Goal: Task Accomplishment & Management: Use online tool/utility

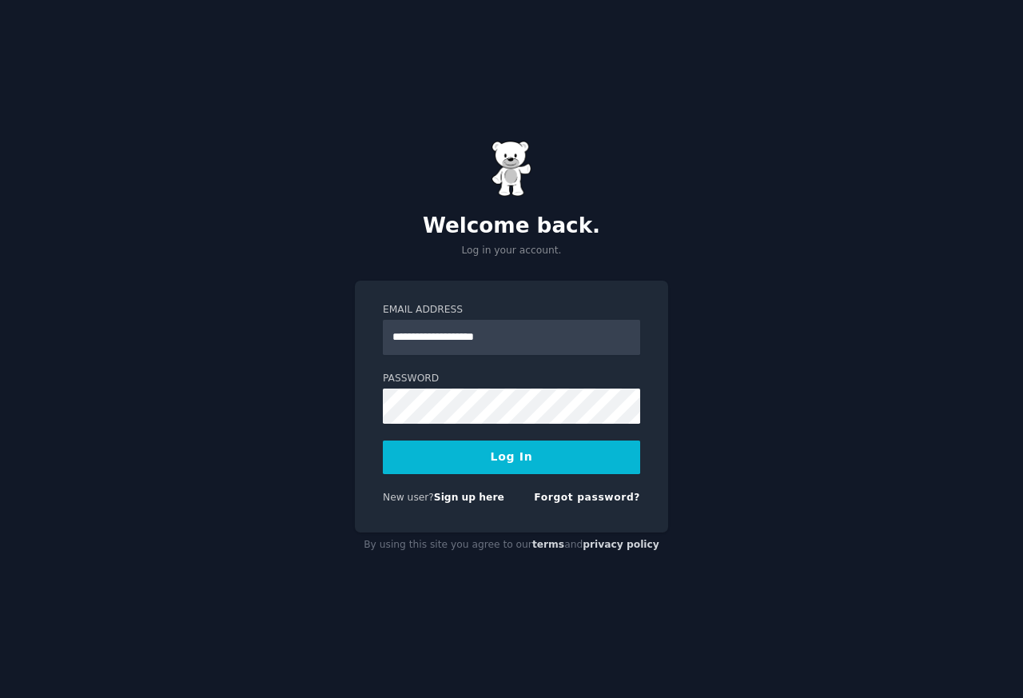
type input "**********"
click at [484, 495] on link "Sign up here" at bounding box center [469, 497] width 70 height 11
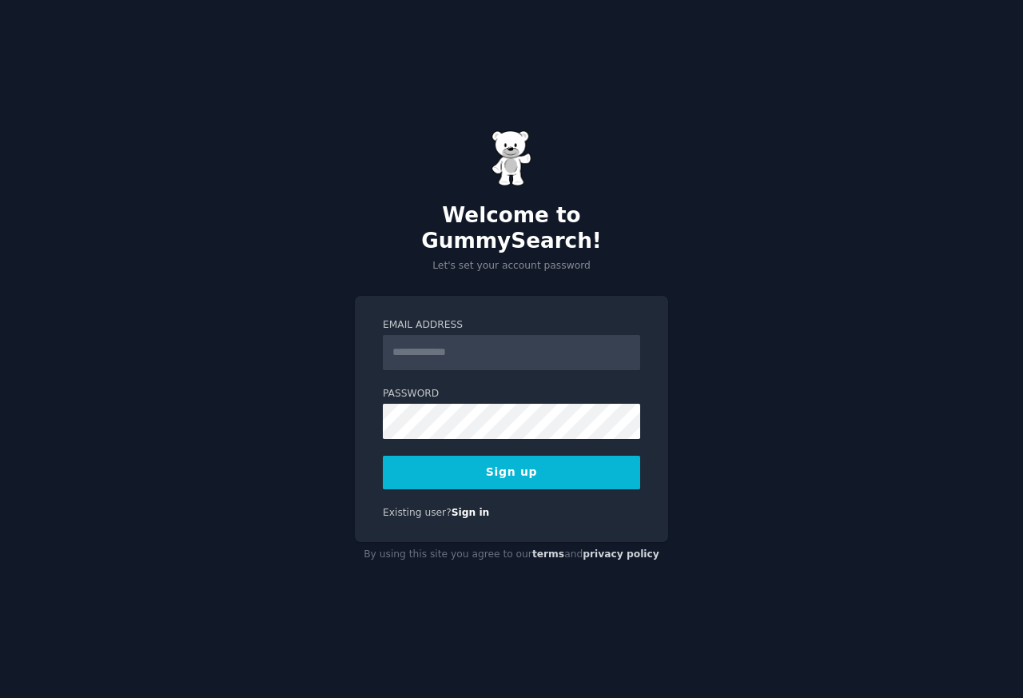
click at [474, 341] on input "Email Address" at bounding box center [511, 352] width 257 height 35
paste input "**********"
type input "**********"
drag, startPoint x: 886, startPoint y: 246, endPoint x: 703, endPoint y: 333, distance: 203.4
click at [886, 248] on div "**********" at bounding box center [511, 349] width 1023 height 698
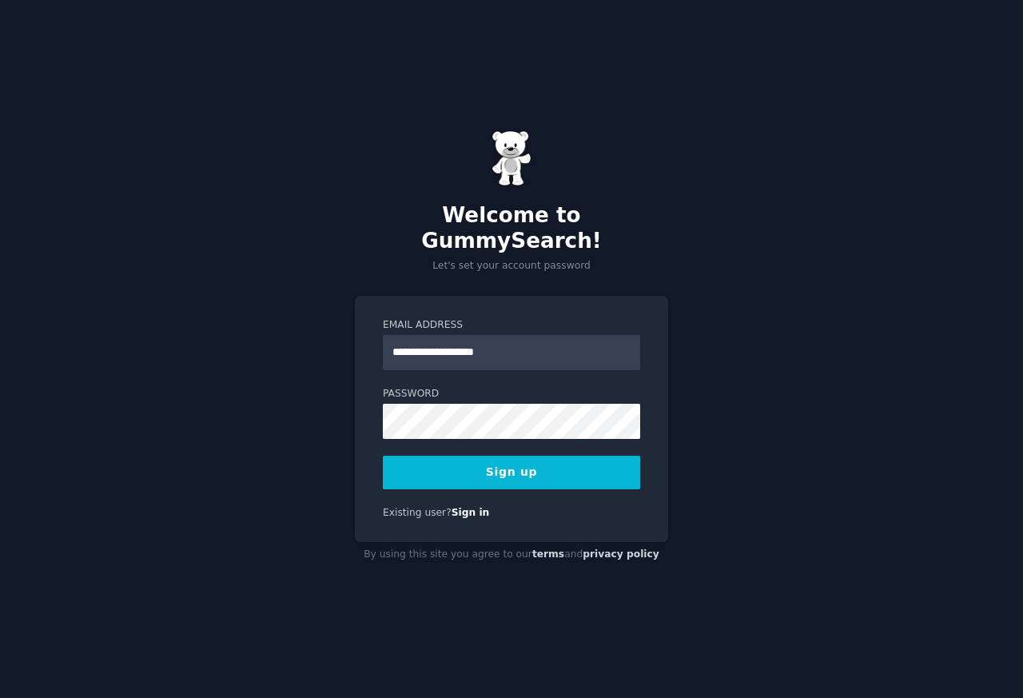
click at [500, 461] on button "Sign up" at bounding box center [511, 473] width 257 height 34
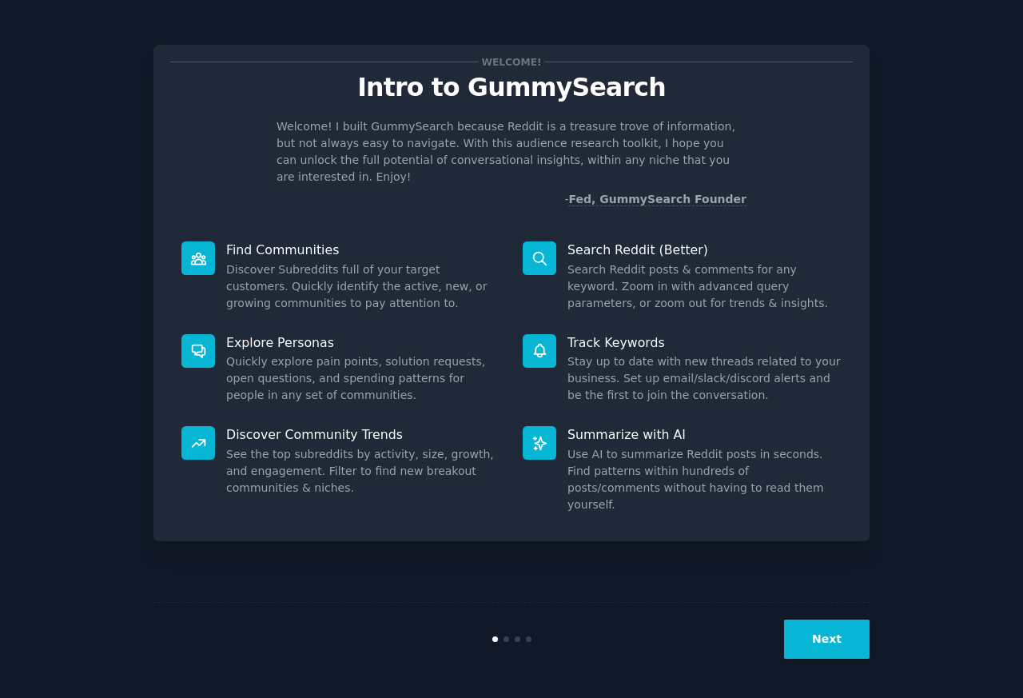
click at [838, 635] on button "Next" at bounding box center [827, 638] width 86 height 39
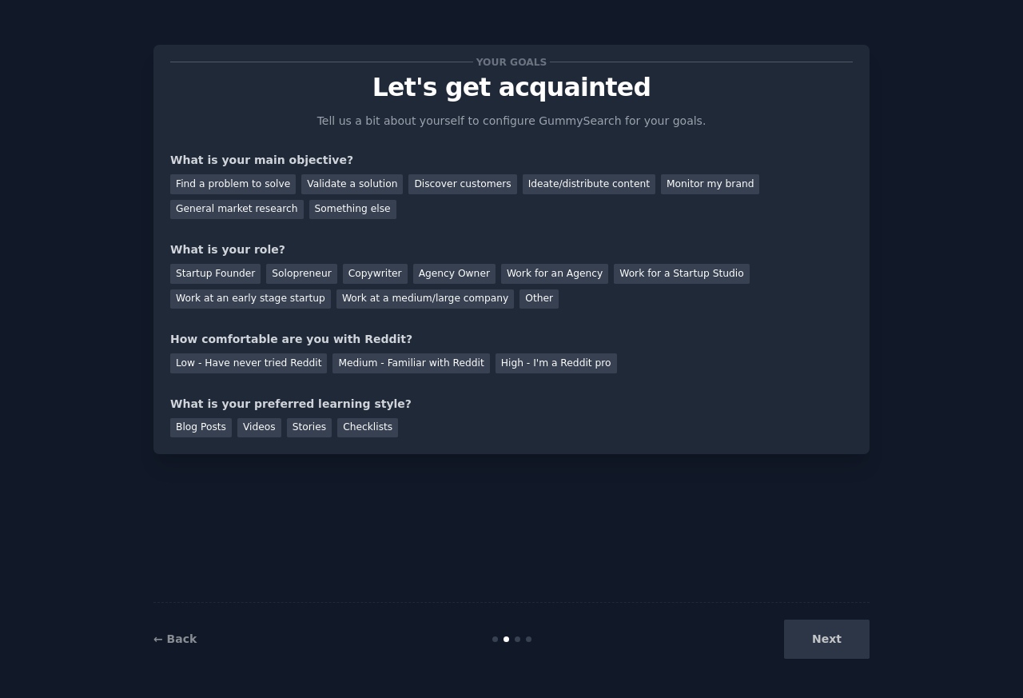
click at [830, 632] on div "Next" at bounding box center [750, 638] width 239 height 39
click at [835, 643] on div "Next" at bounding box center [750, 638] width 239 height 39
click at [835, 635] on div "Next" at bounding box center [750, 638] width 239 height 39
click at [386, 364] on div "Medium - Familiar with Reddit" at bounding box center [411, 363] width 157 height 20
click at [189, 436] on div "Blog Posts" at bounding box center [201, 428] width 62 height 20
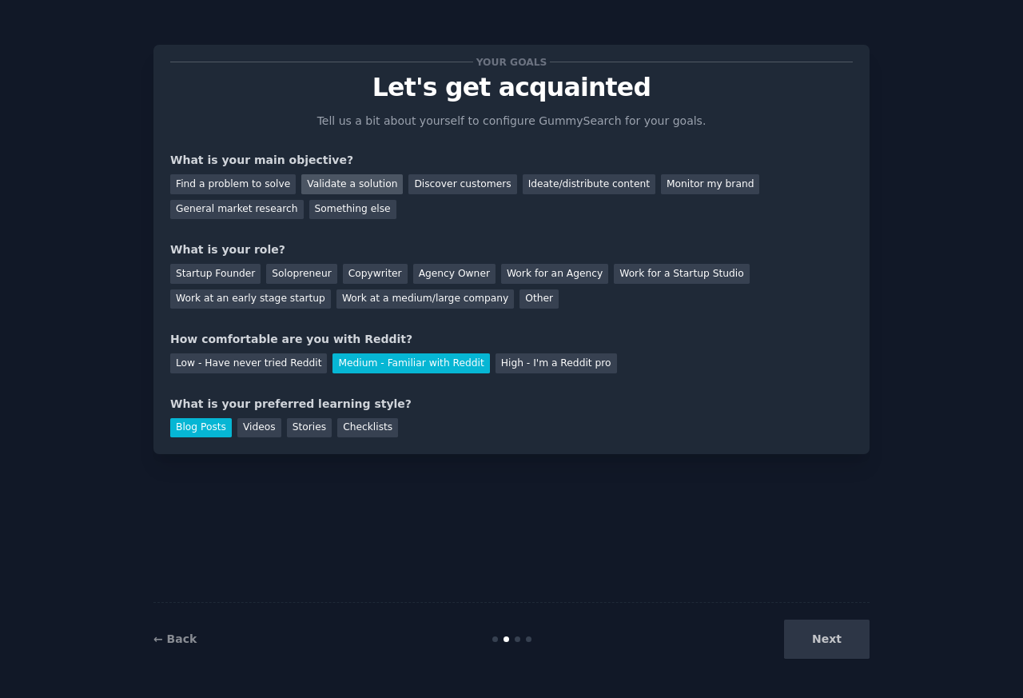
click at [303, 183] on div "Validate a solution" at bounding box center [352, 184] width 102 height 20
click at [304, 200] on div "General market research" at bounding box center [236, 210] width 133 height 20
click at [341, 181] on div "Validate a solution" at bounding box center [352, 184] width 102 height 20
click at [520, 302] on div "Other" at bounding box center [539, 299] width 39 height 20
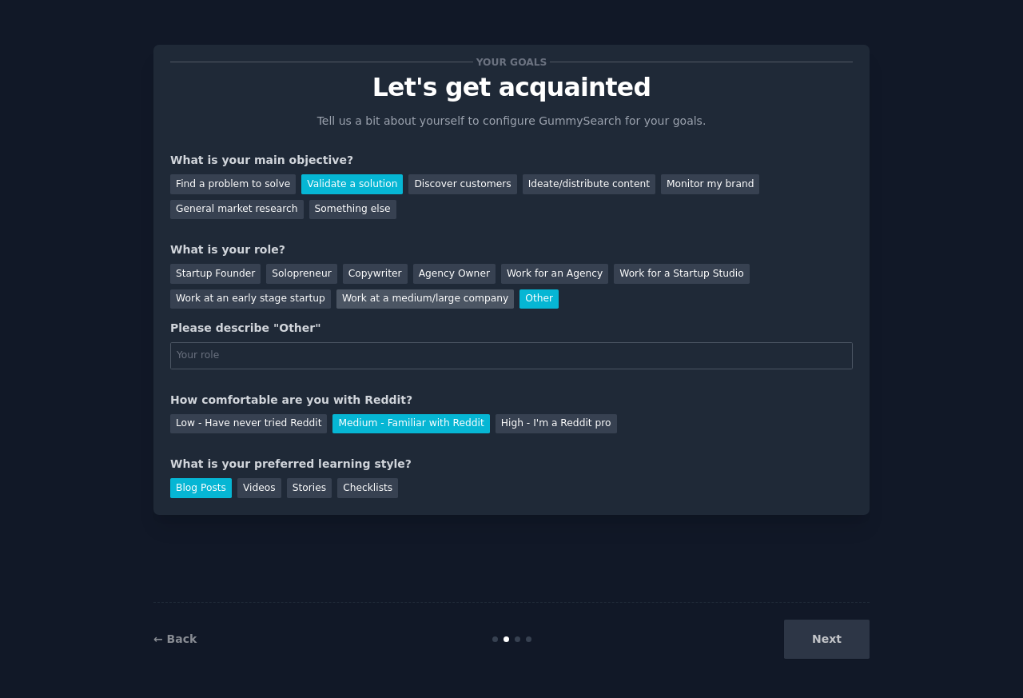
click at [337, 300] on div "Work at a medium/large company" at bounding box center [425, 299] width 177 height 20
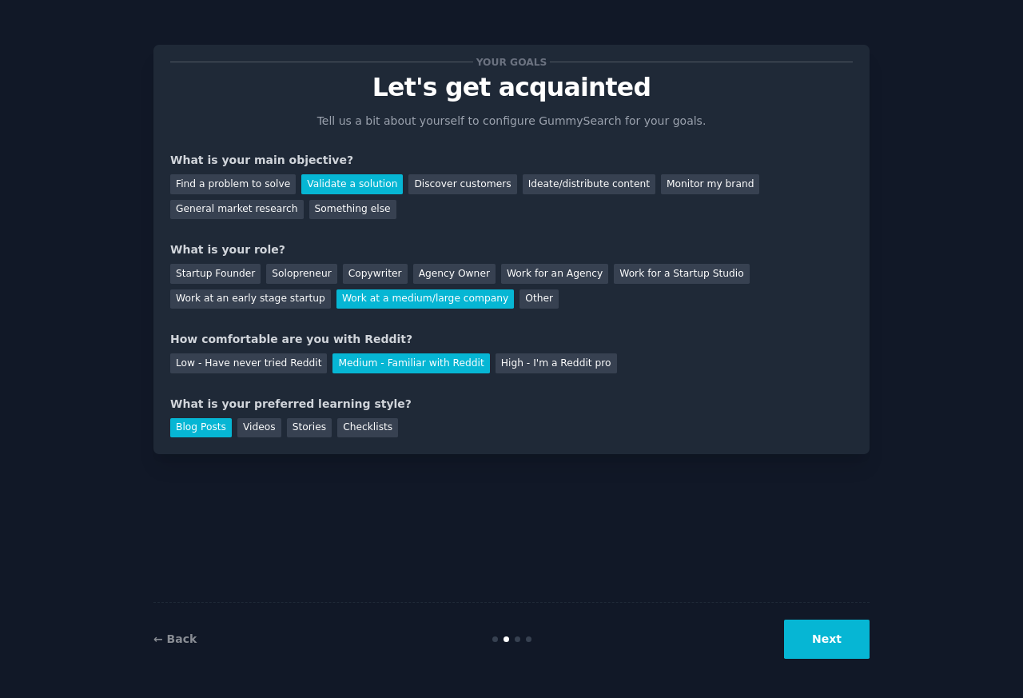
click at [838, 640] on button "Next" at bounding box center [827, 638] width 86 height 39
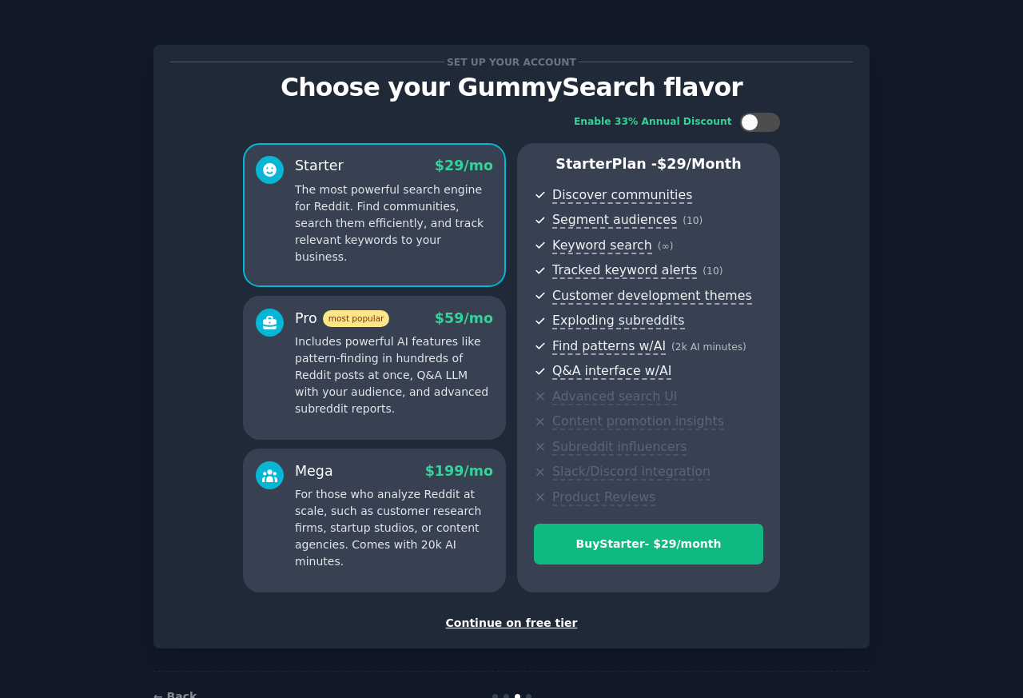
click at [537, 626] on div "Continue on free tier" at bounding box center [511, 623] width 683 height 17
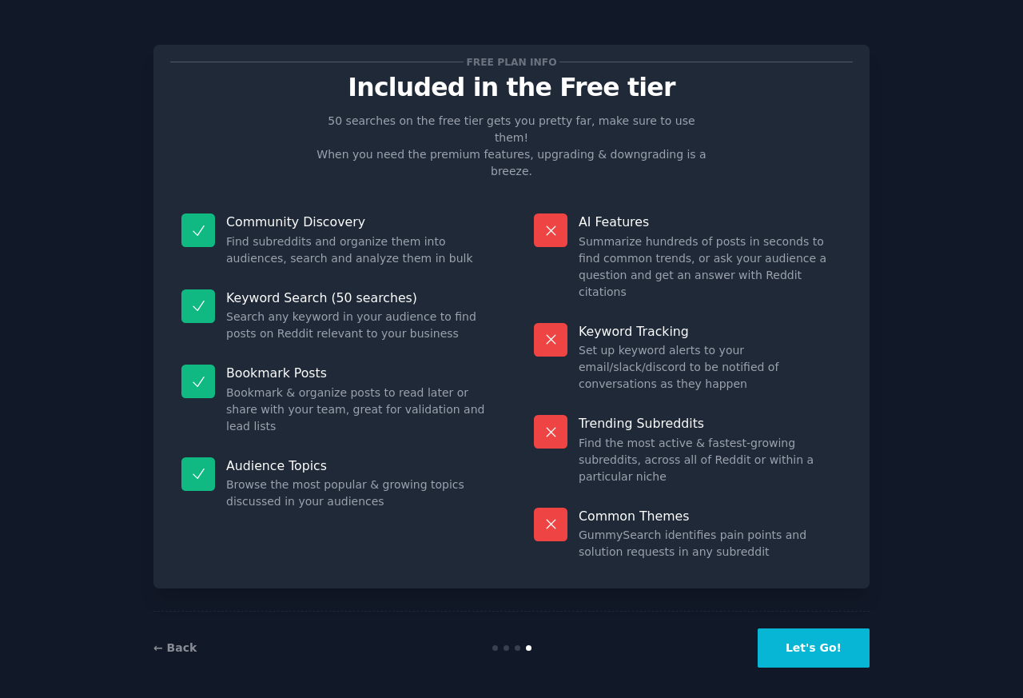
click at [834, 639] on button "Let's Go!" at bounding box center [814, 647] width 112 height 39
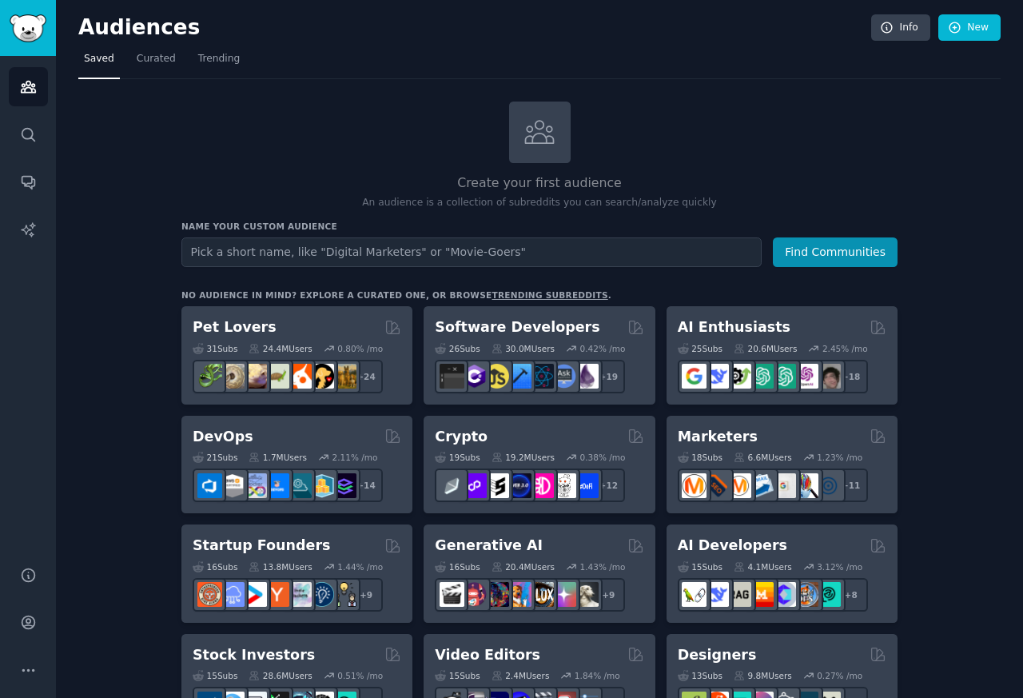
click at [573, 257] on input "text" at bounding box center [471, 252] width 580 height 30
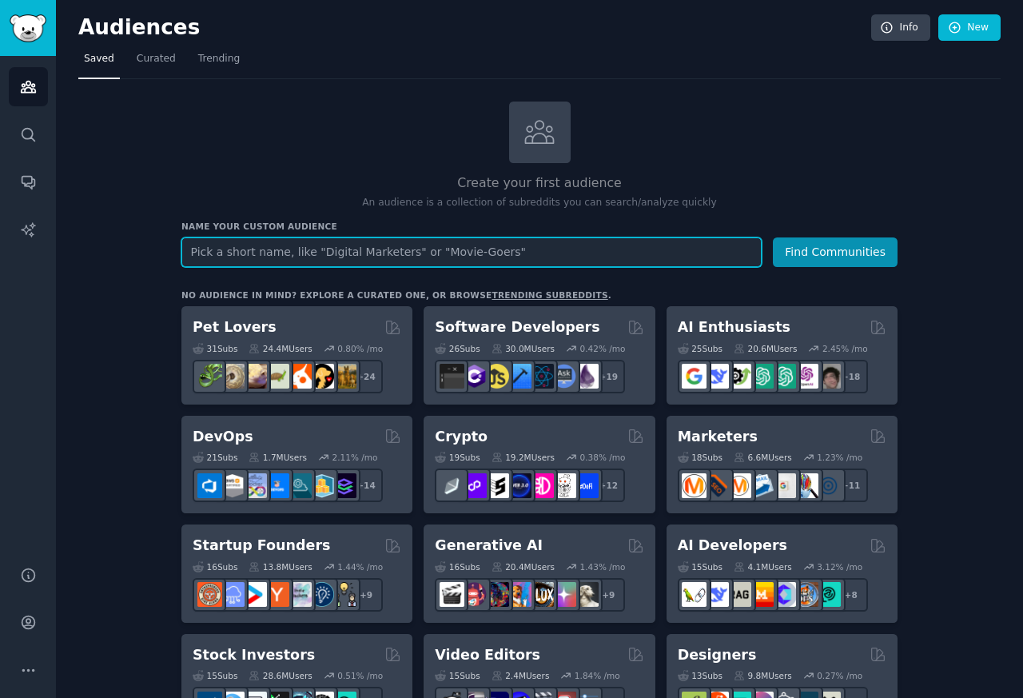
paste input "Deals1n1"
type input "Deals1n1"
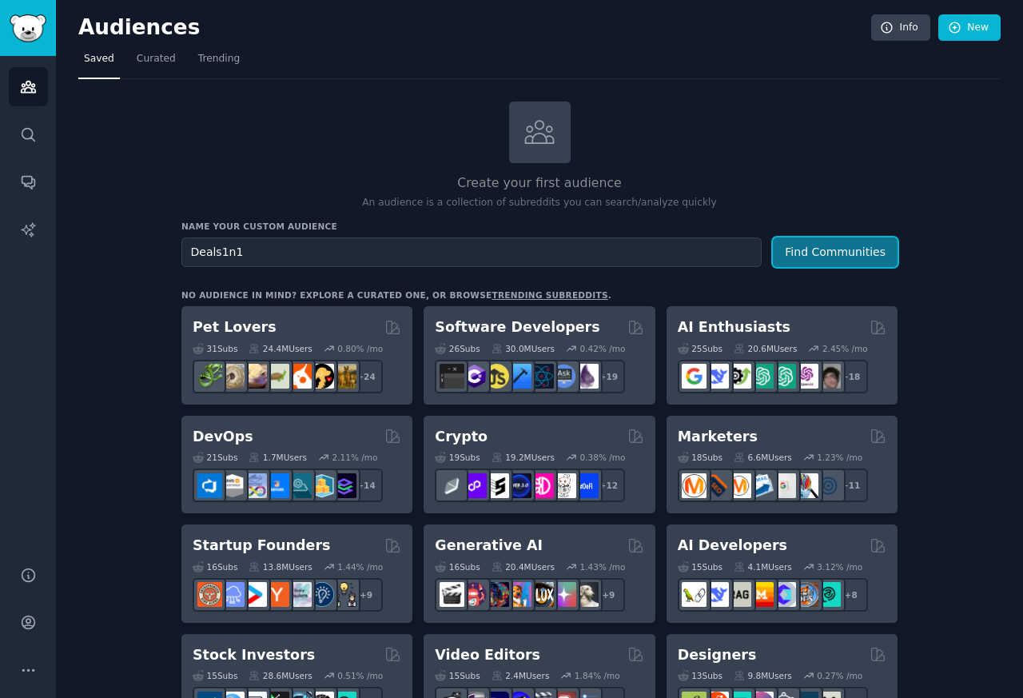
click at [830, 246] on button "Find Communities" at bounding box center [835, 252] width 125 height 30
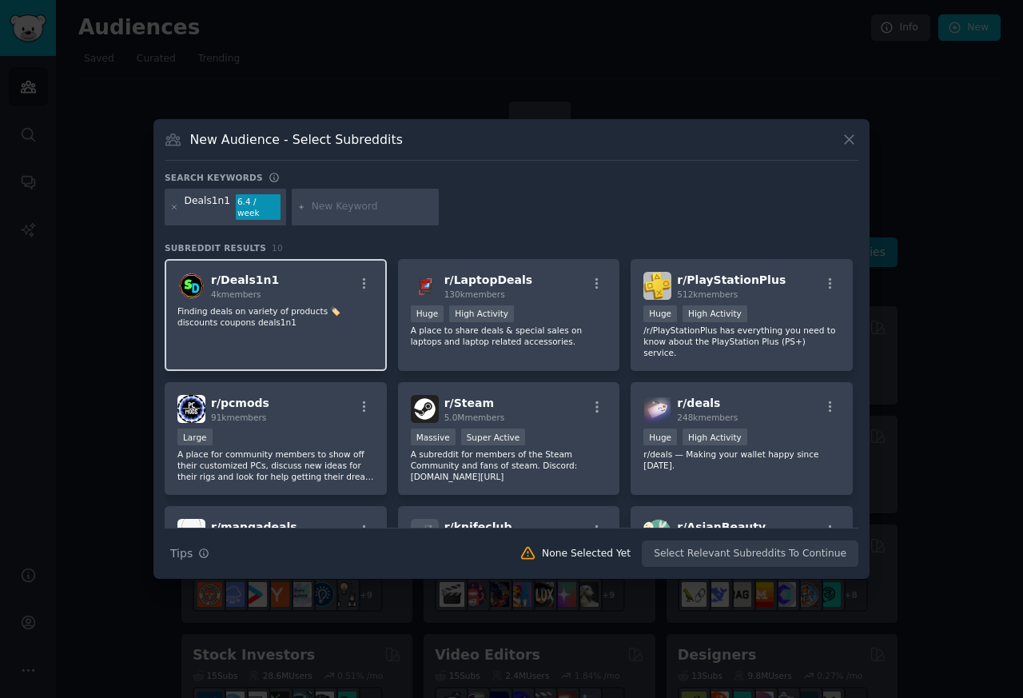
click at [279, 321] on p "Finding deals on variety of products 🏷️discounts coupons deals1n1" at bounding box center [275, 316] width 197 height 22
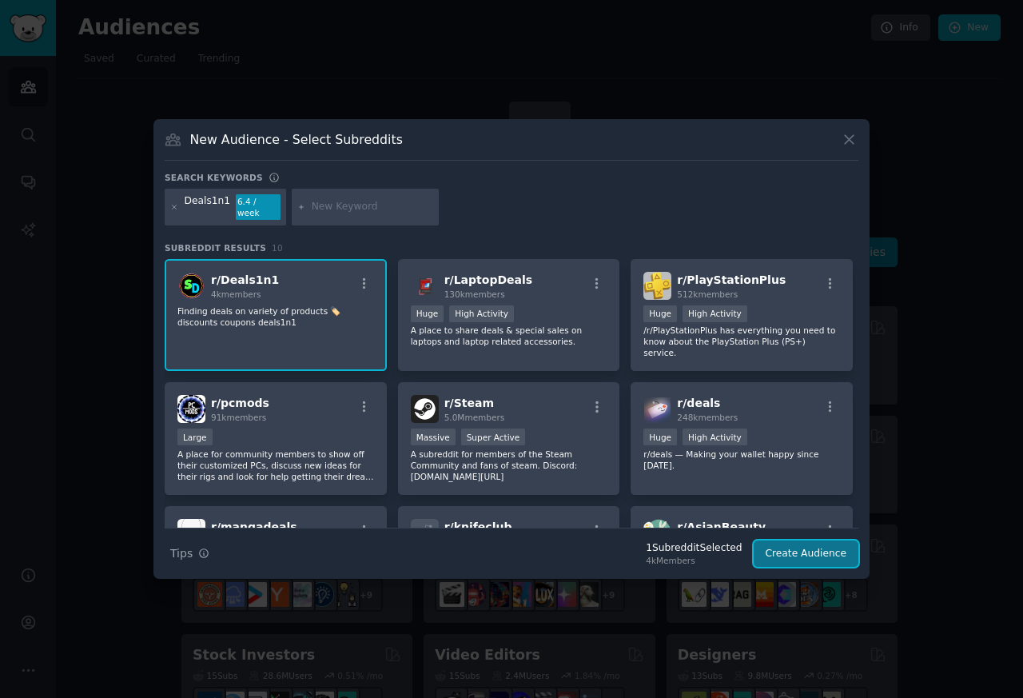
click at [800, 551] on button "Create Audience" at bounding box center [807, 553] width 106 height 27
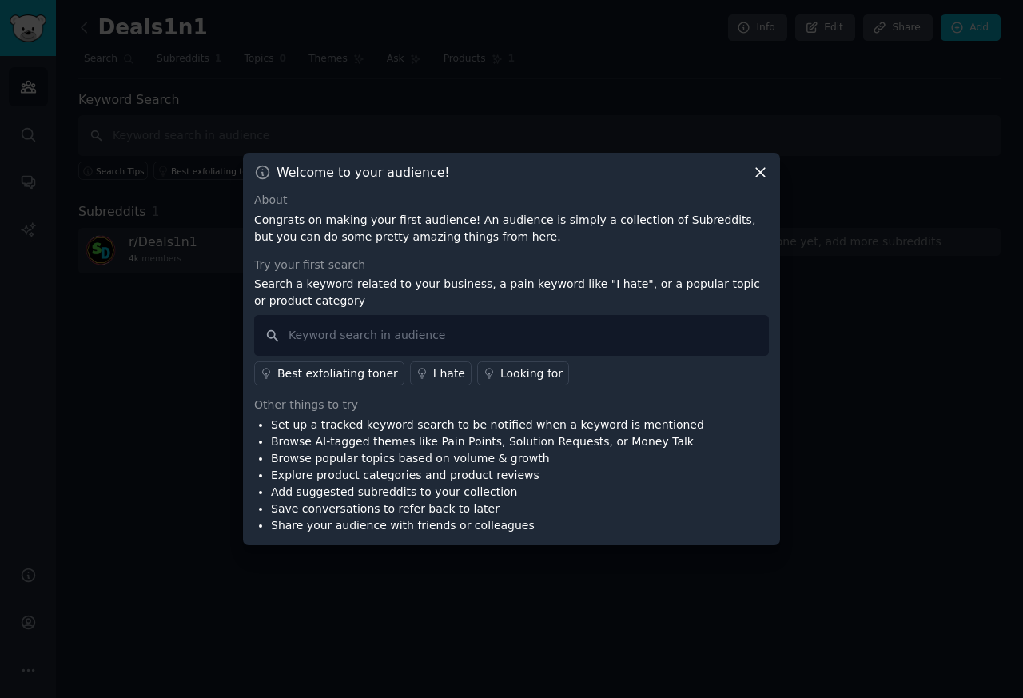
click at [344, 371] on div "Best exfoliating toner" at bounding box center [337, 373] width 121 height 17
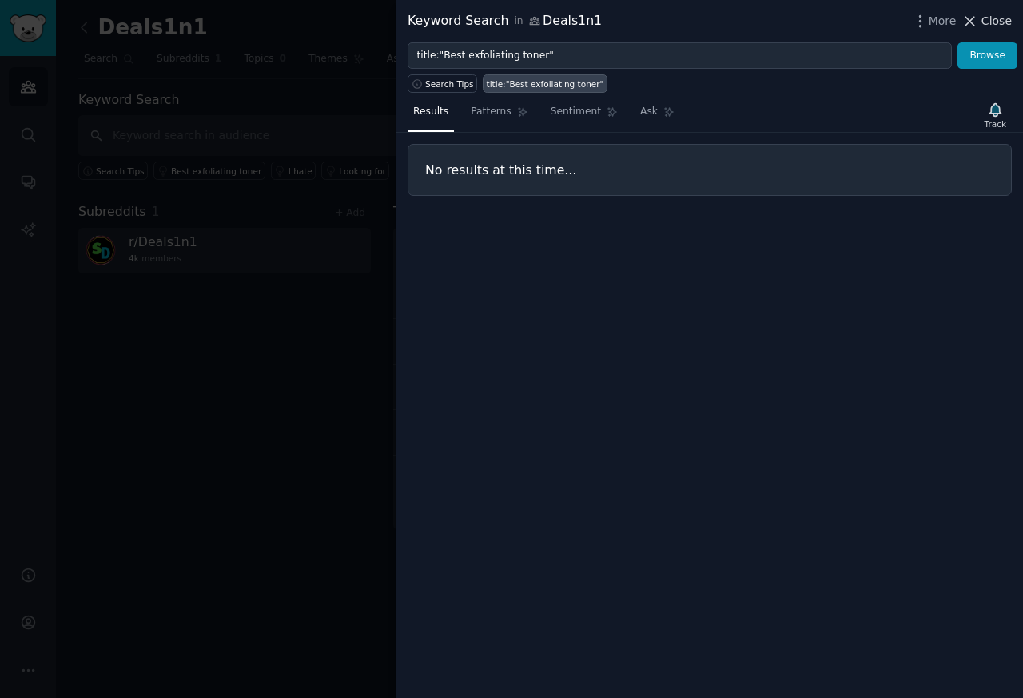
click at [987, 22] on span "Close" at bounding box center [997, 21] width 30 height 17
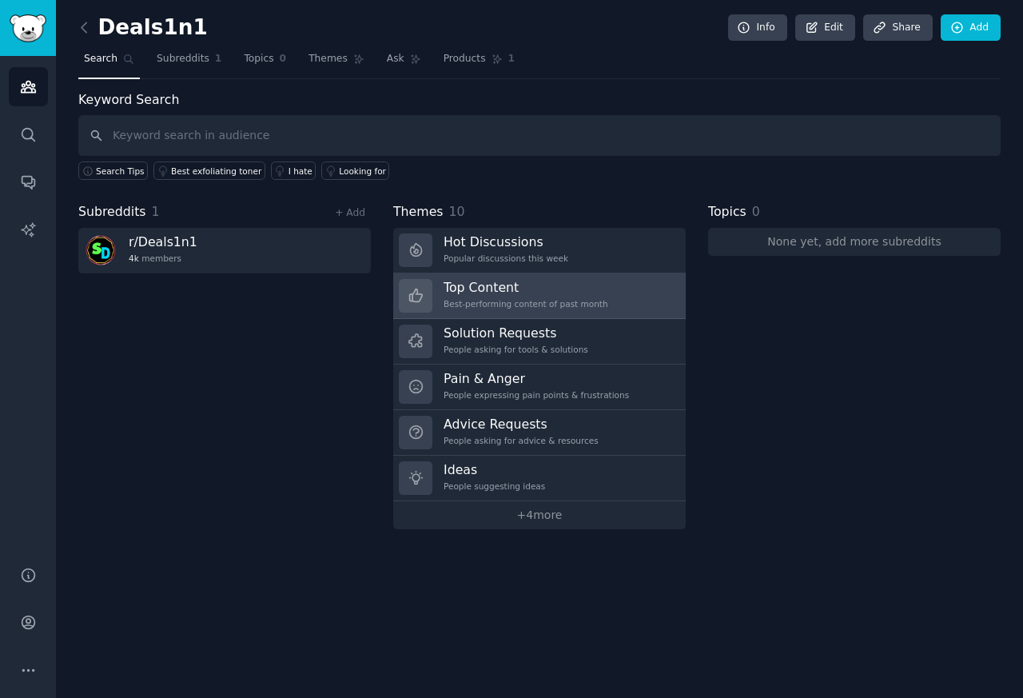
click at [597, 288] on link "Top Content Best-performing content of past month" at bounding box center [539, 296] width 293 height 46
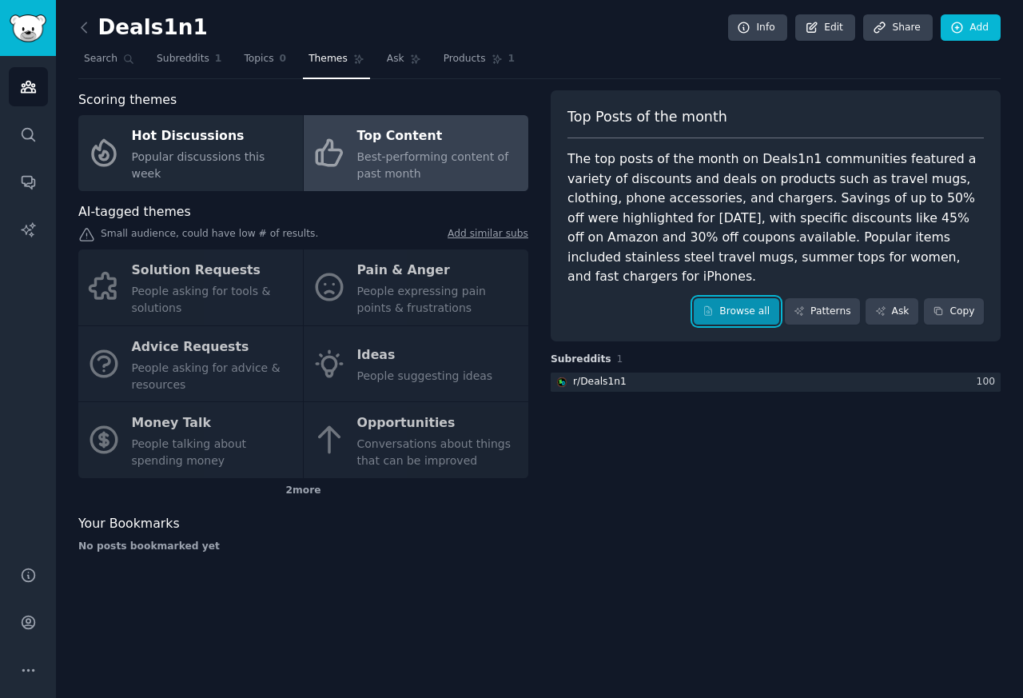
click at [775, 298] on link "Browse all" at bounding box center [737, 311] width 86 height 27
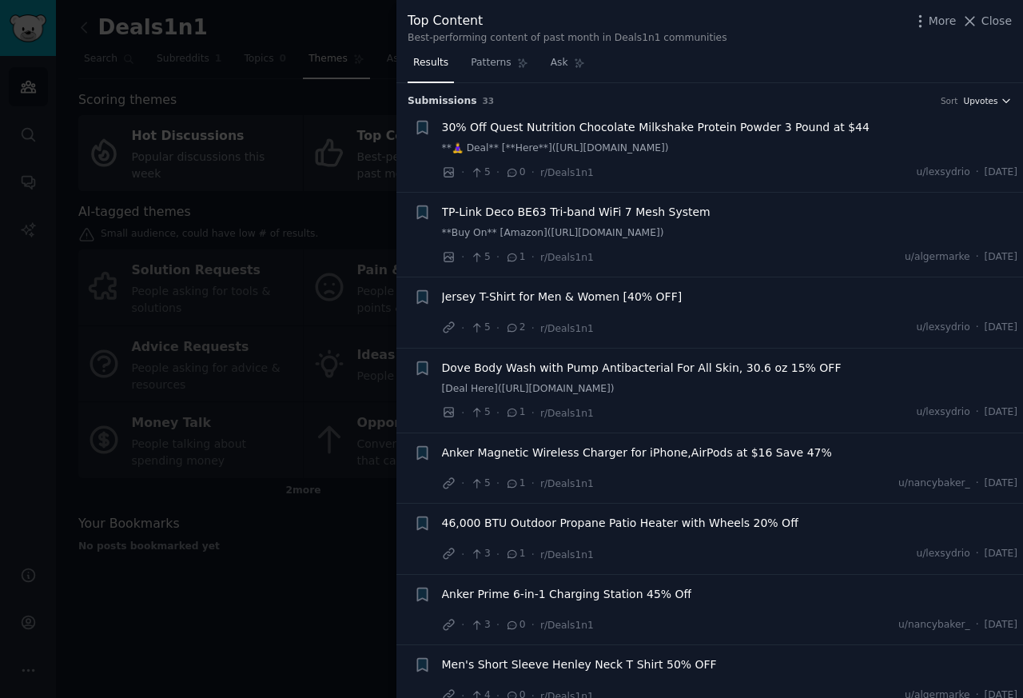
click at [1001, 101] on icon "button" at bounding box center [1006, 100] width 11 height 11
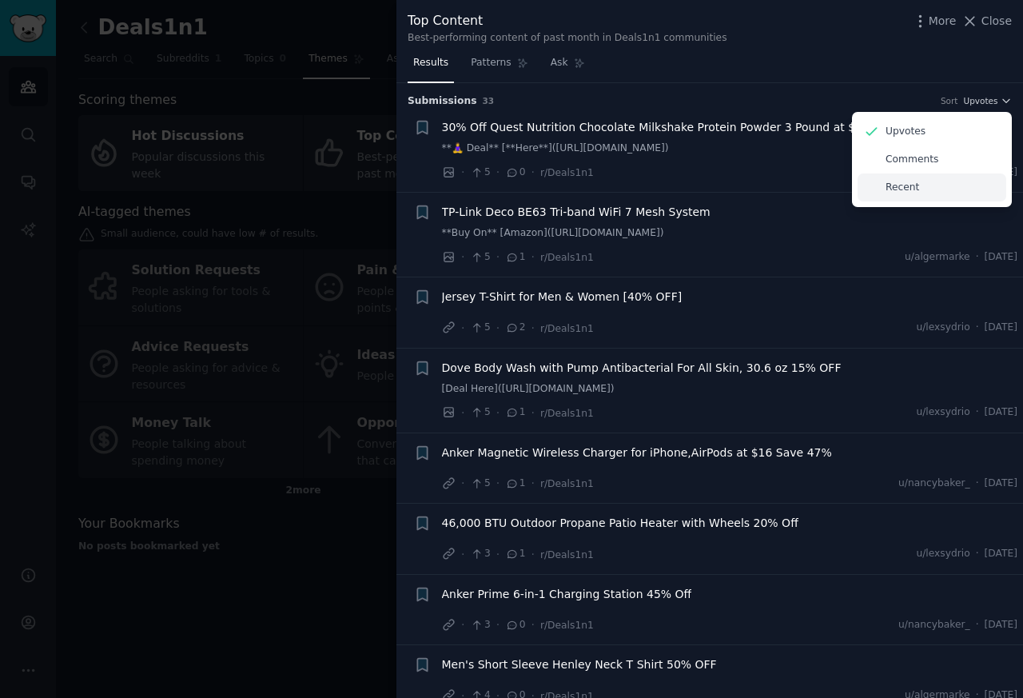
click at [922, 185] on div "Recent" at bounding box center [932, 187] width 149 height 28
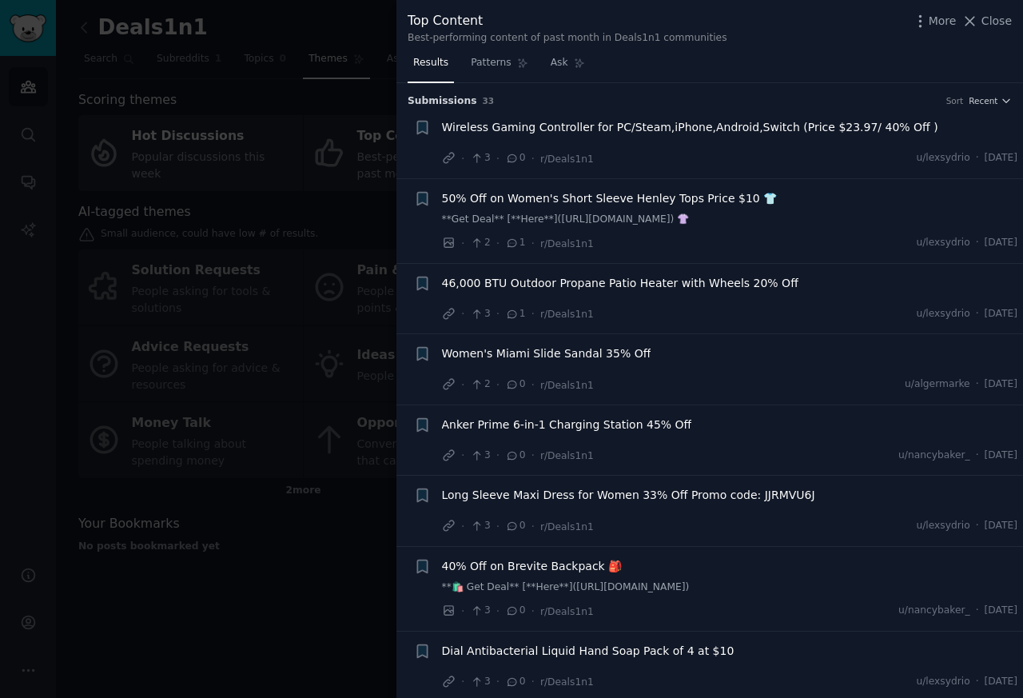
click at [865, 124] on span "Wireless Gaming Controller for PC/Steam,iPhone,Android,Switch (Price $23.97/ 40…" at bounding box center [690, 127] width 496 height 17
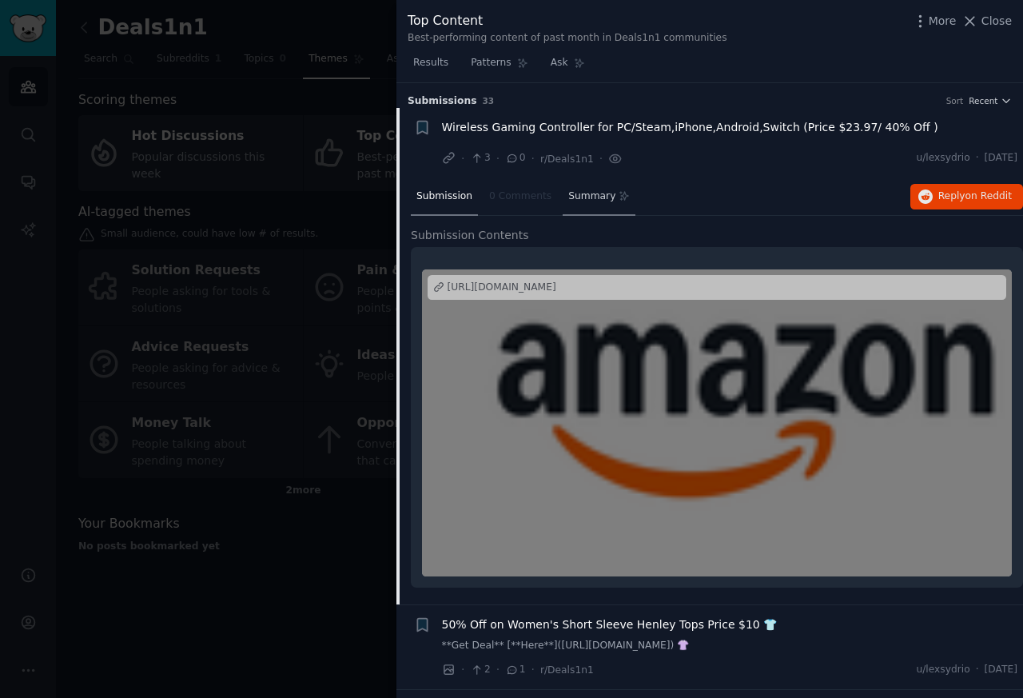
click at [620, 199] on icon at bounding box center [624, 196] width 9 height 9
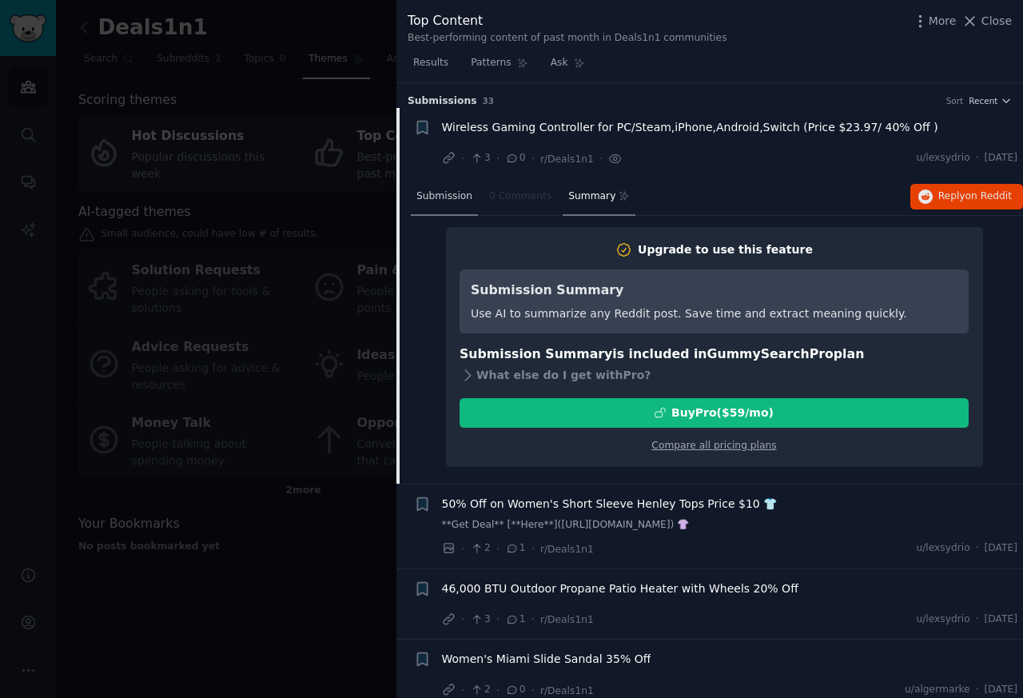
click at [455, 191] on span "Submission" at bounding box center [444, 196] width 56 height 14
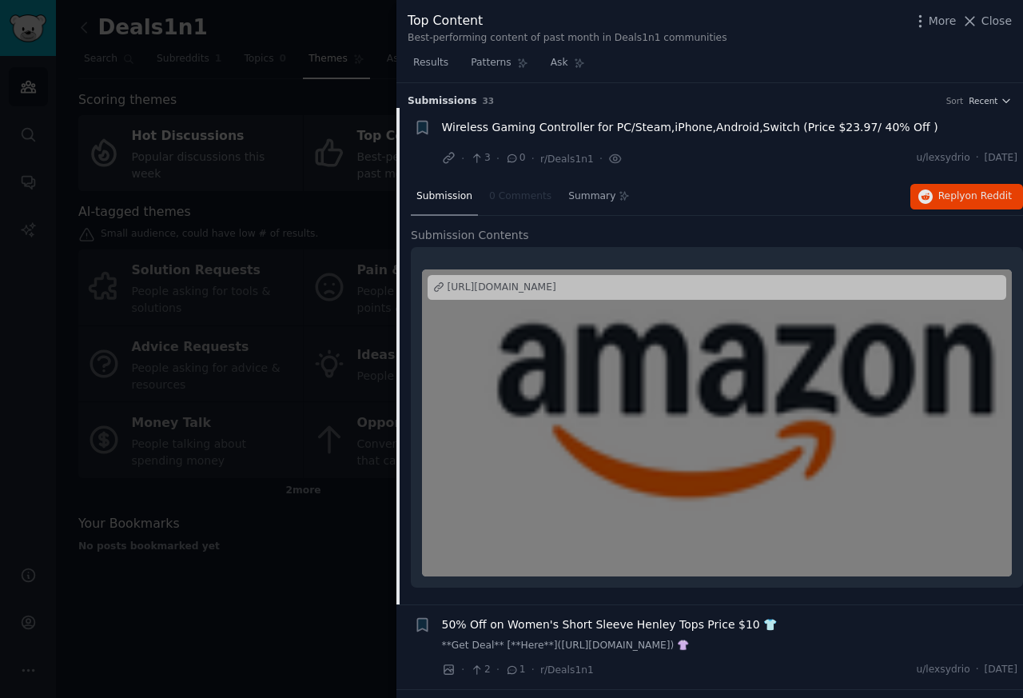
click at [598, 232] on h2 "Submission Contents" at bounding box center [717, 235] width 612 height 17
click at [424, 126] on icon "button" at bounding box center [422, 127] width 10 height 13
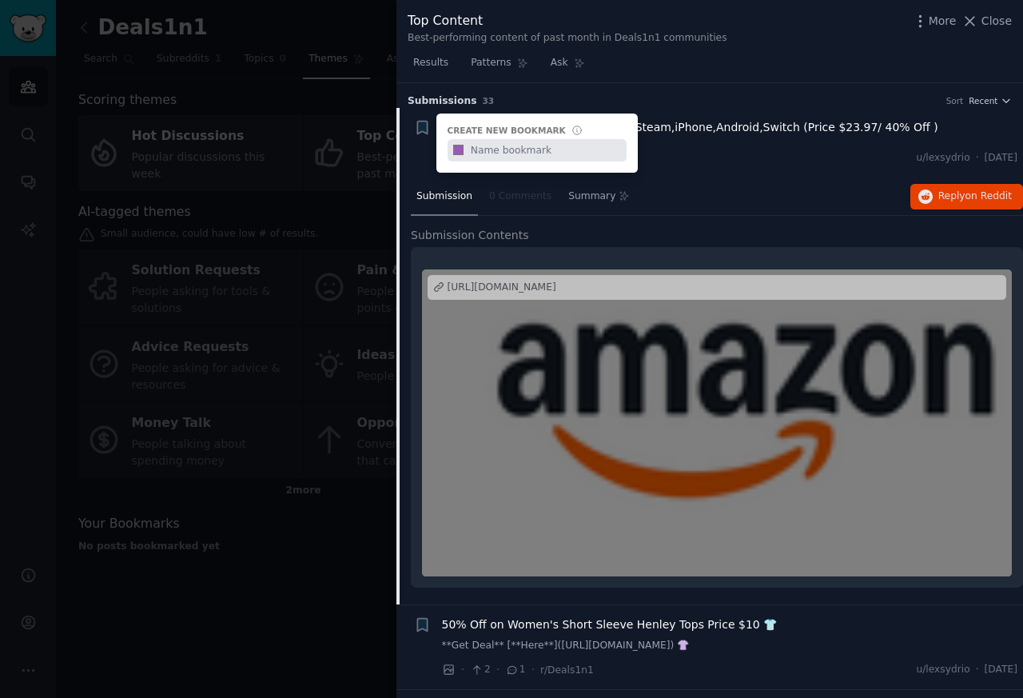
click at [707, 169] on li "Reddit link submission Bookmark this conversation + Create new bookmark #9b59b6…" at bounding box center [709, 143] width 627 height 70
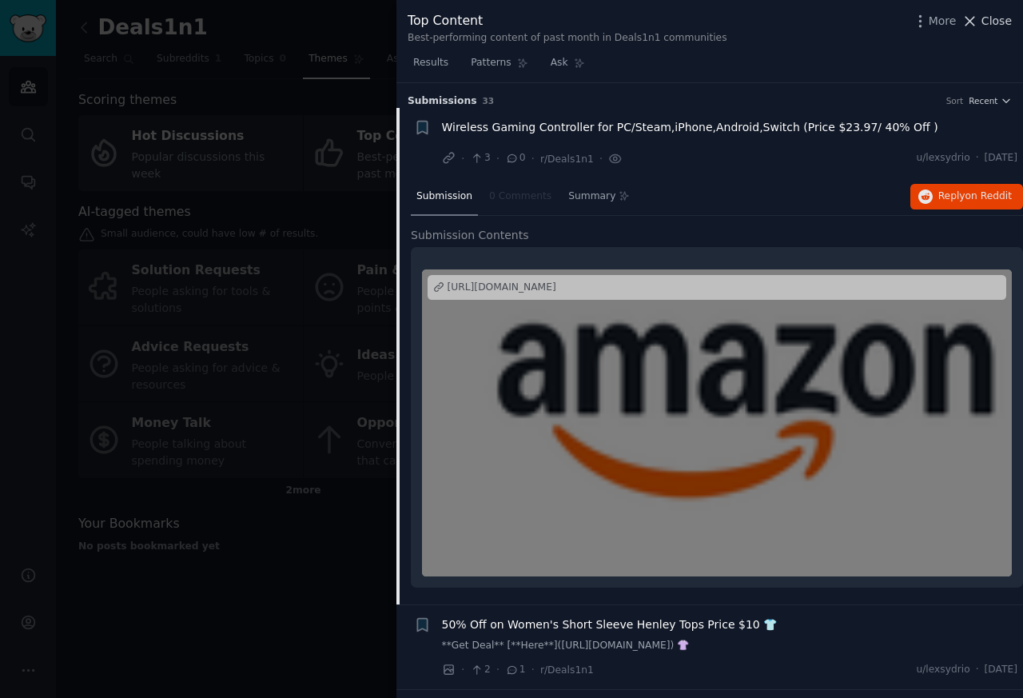
click at [994, 23] on span "Close" at bounding box center [997, 21] width 30 height 17
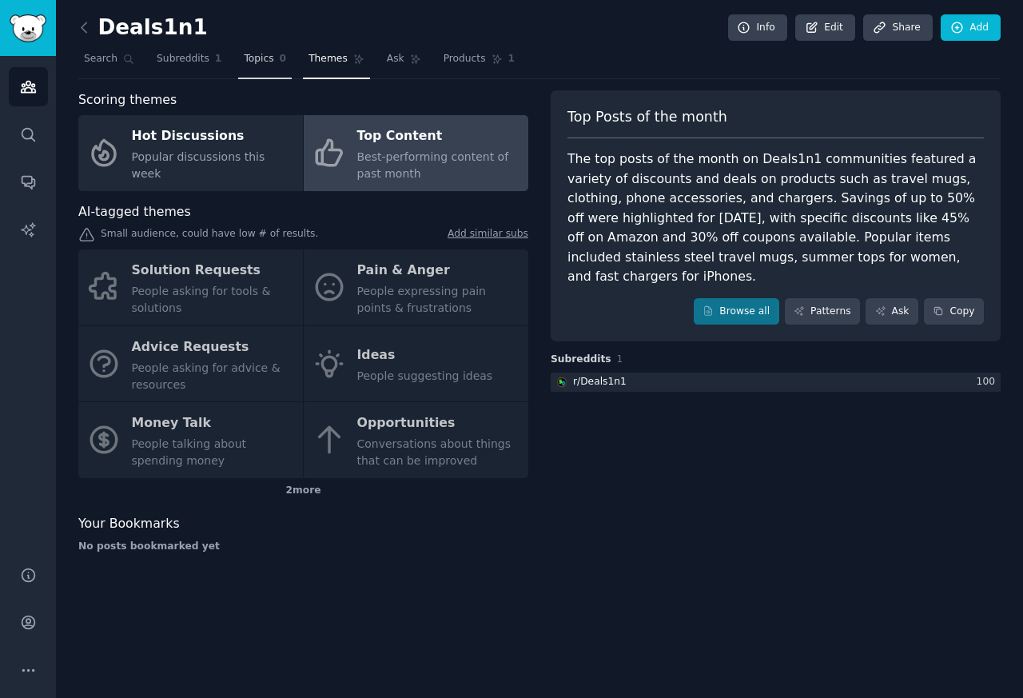
click at [244, 56] on span "Topics" at bounding box center [259, 59] width 30 height 14
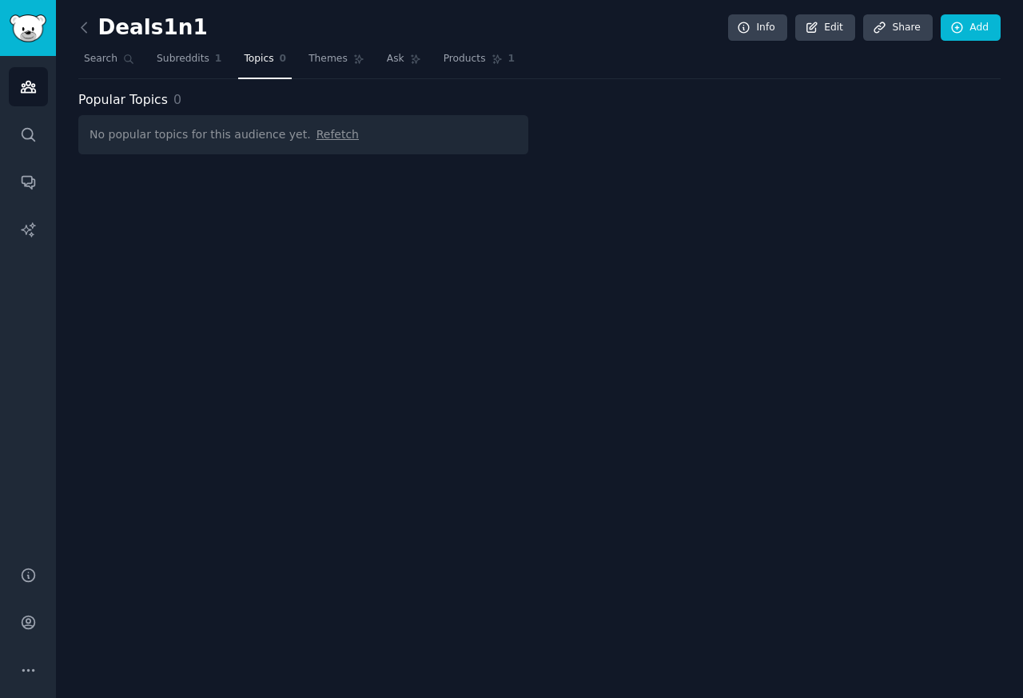
click at [317, 134] on span "Refetch" at bounding box center [338, 134] width 42 height 13
click at [190, 60] on span "Subreddits" at bounding box center [183, 59] width 53 height 14
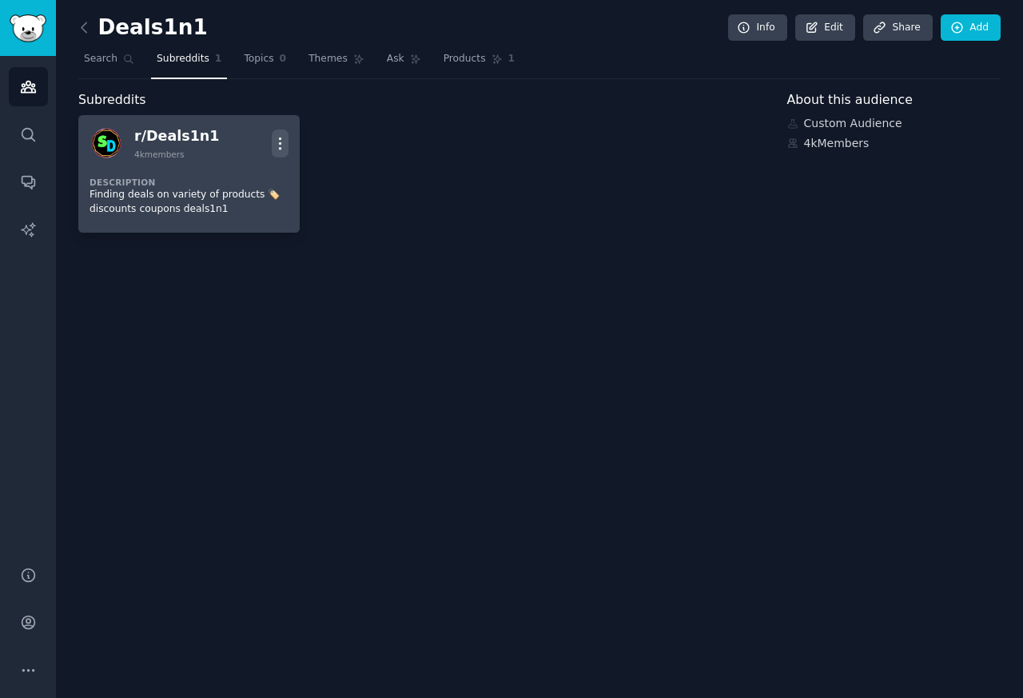
click at [282, 141] on icon "button" at bounding box center [280, 143] width 17 height 17
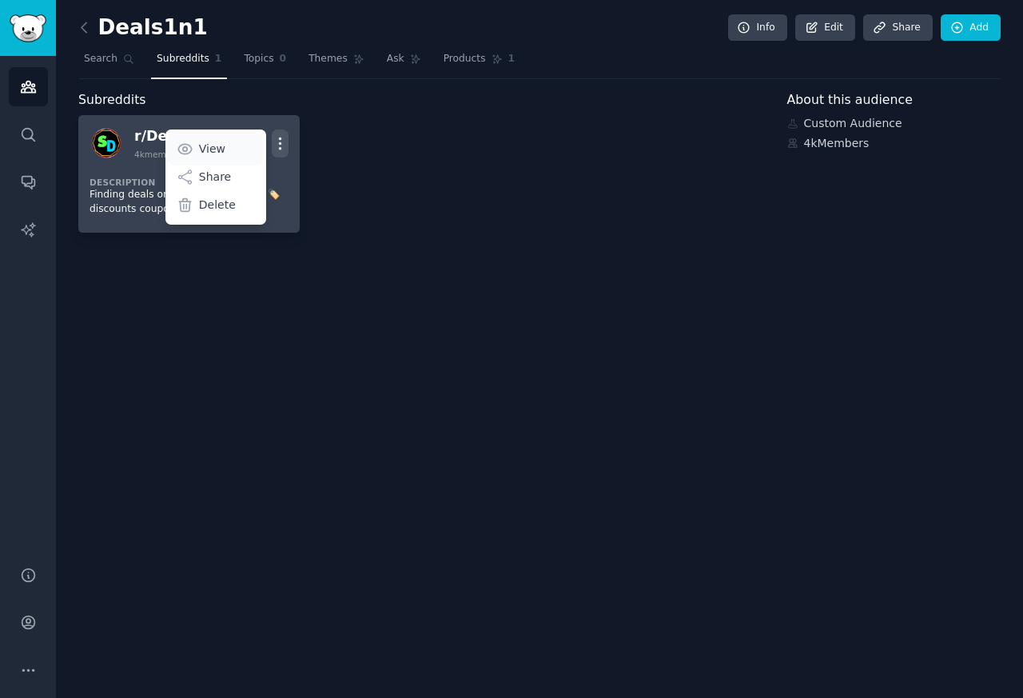
click at [202, 153] on p "View" at bounding box center [212, 149] width 26 height 17
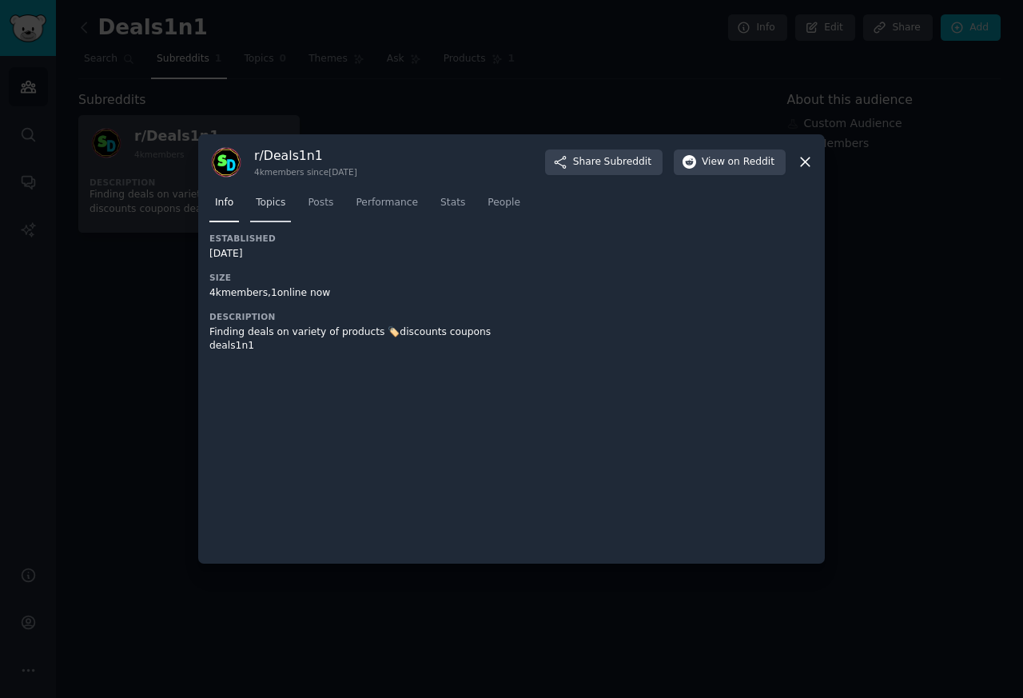
click at [271, 210] on link "Topics" at bounding box center [270, 206] width 41 height 33
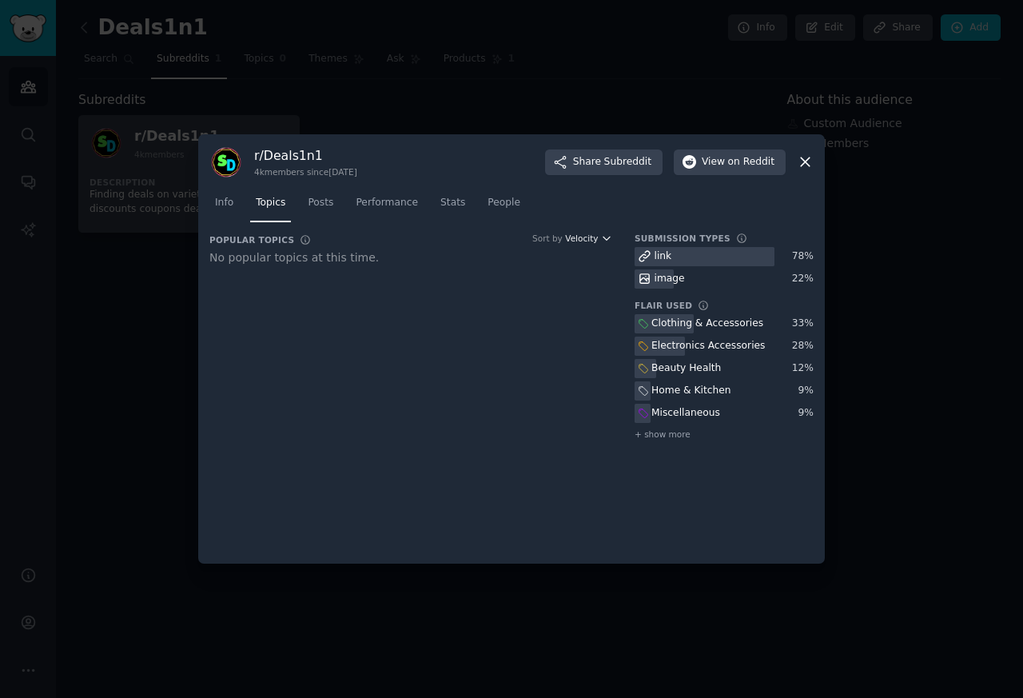
click at [604, 241] on icon "button" at bounding box center [606, 238] width 11 height 11
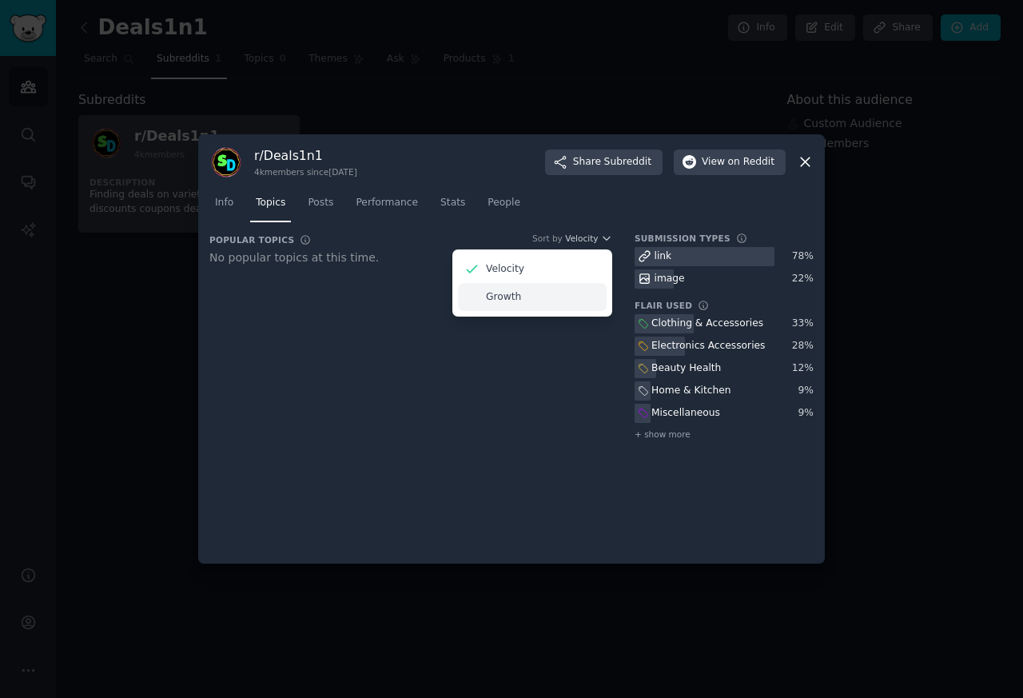
click at [525, 301] on div "Growth" at bounding box center [532, 297] width 149 height 28
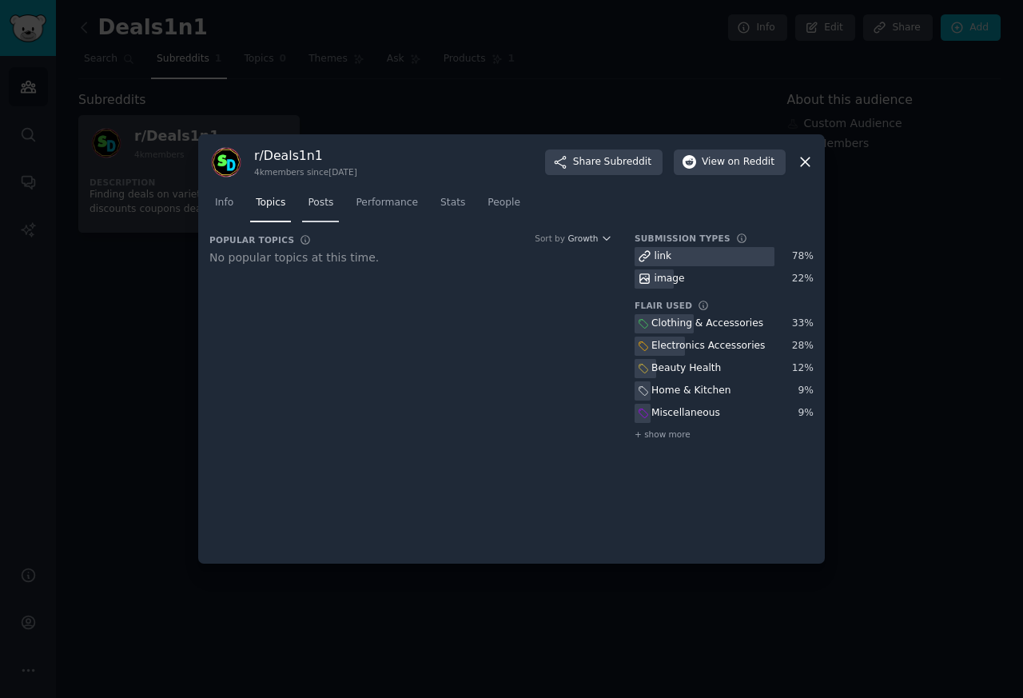
click at [324, 207] on span "Posts" at bounding box center [321, 203] width 26 height 14
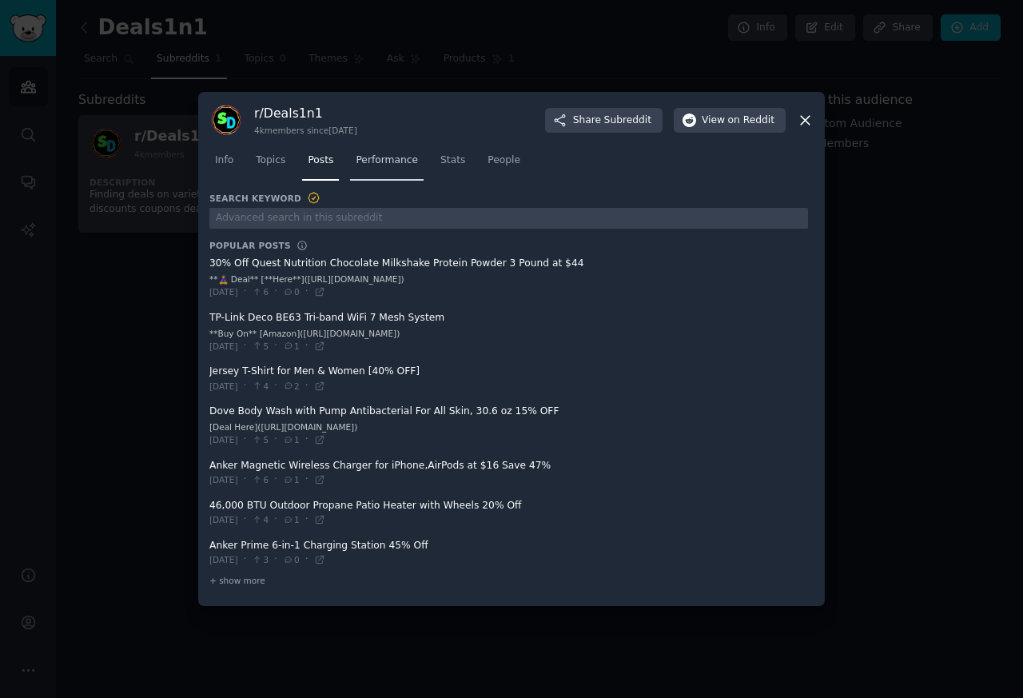
click at [378, 170] on link "Performance" at bounding box center [387, 164] width 74 height 33
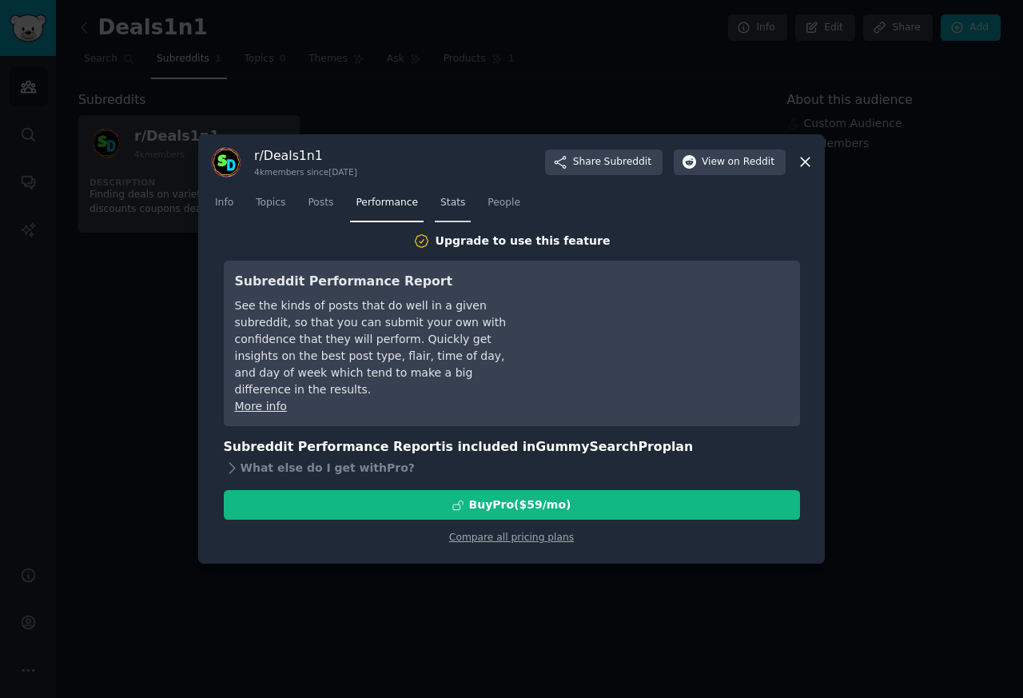
click at [440, 200] on span "Stats" at bounding box center [452, 203] width 25 height 14
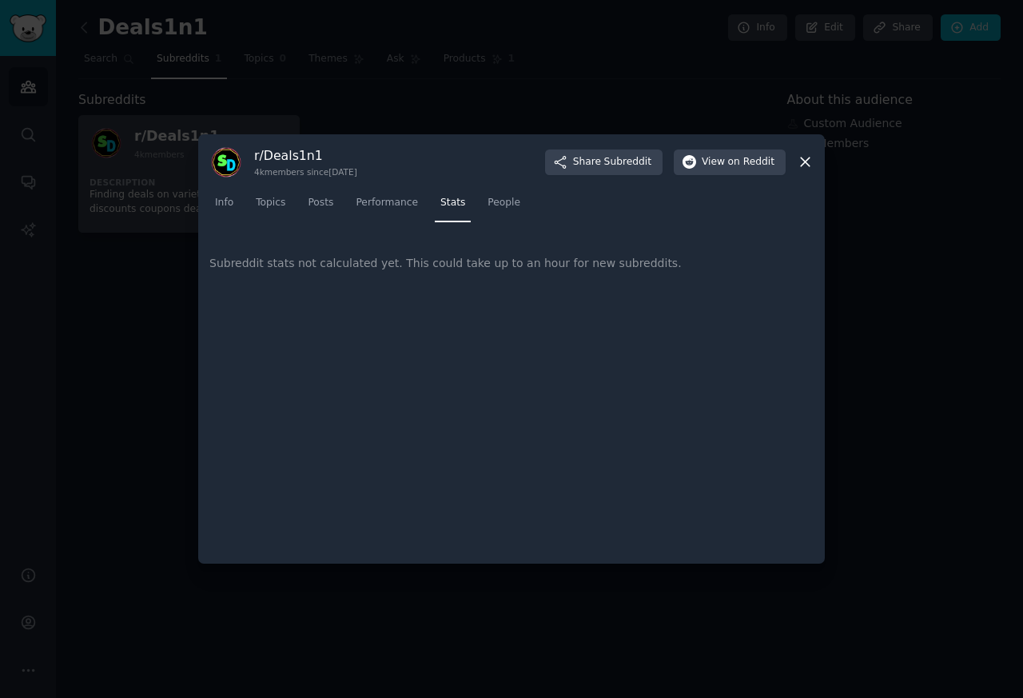
click at [436, 265] on div "Subreddit stats not calculated yet. This could take up to an hour for new subre…" at bounding box center [511, 264] width 604 height 62
click at [482, 211] on link "People" at bounding box center [504, 206] width 44 height 33
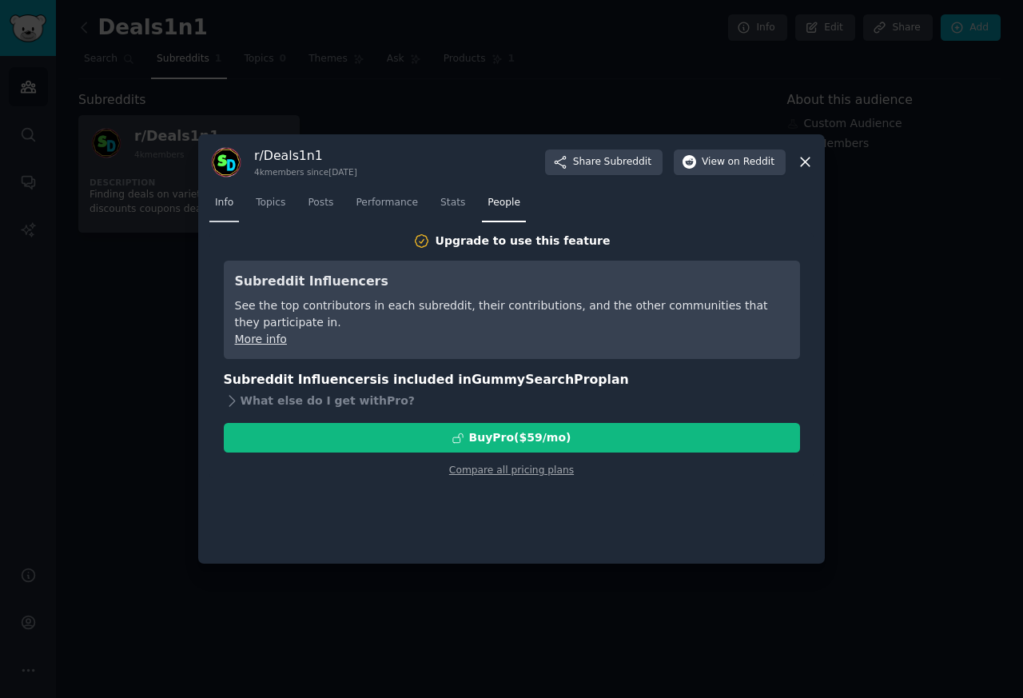
click at [230, 199] on span "Info" at bounding box center [224, 203] width 18 height 14
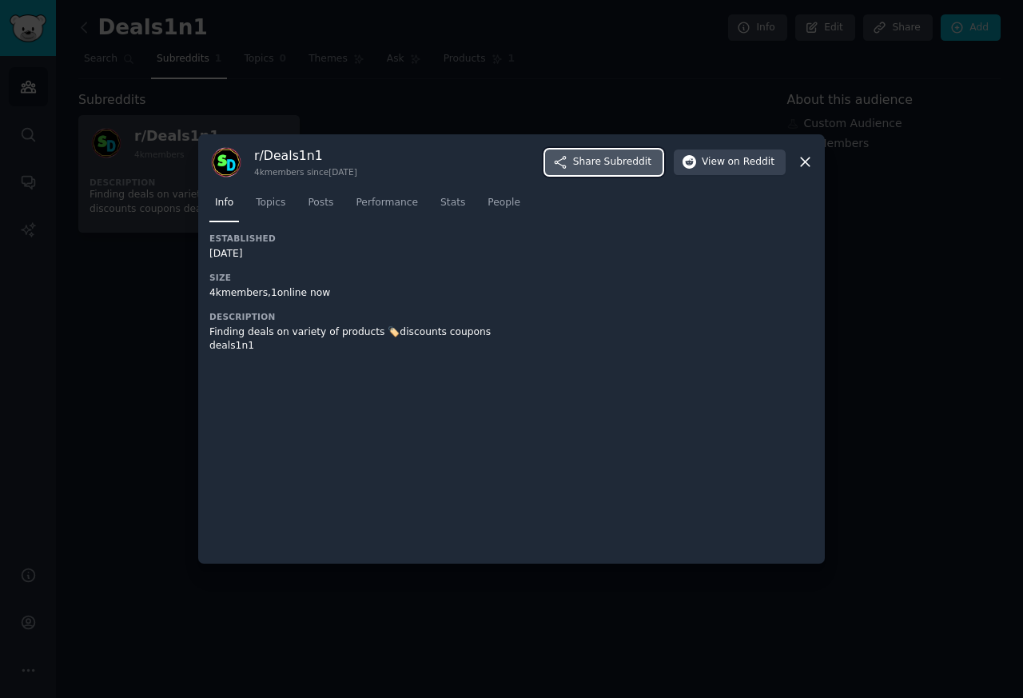
click at [636, 165] on span "Subreddit" at bounding box center [627, 162] width 47 height 14
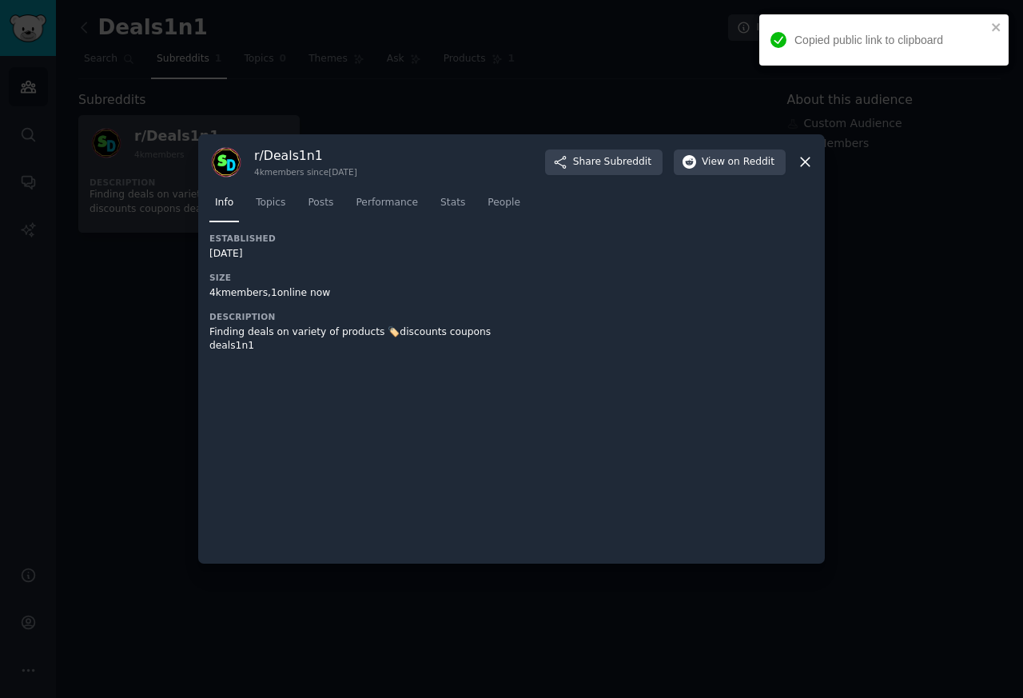
click at [810, 157] on icon at bounding box center [805, 161] width 17 height 17
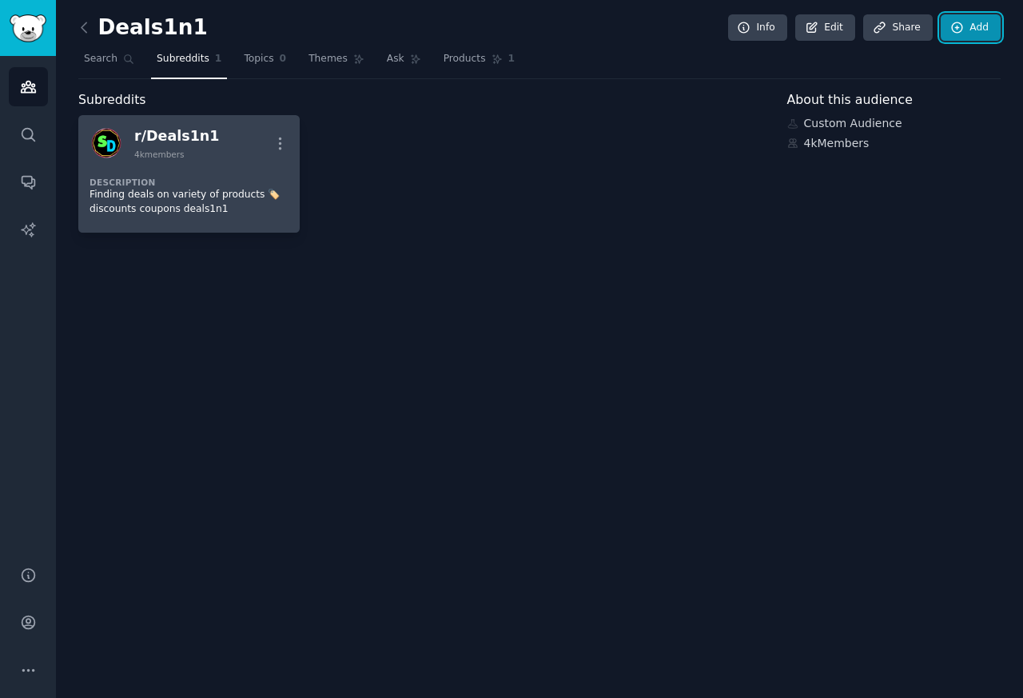
click at [974, 33] on link "Add" at bounding box center [971, 27] width 60 height 27
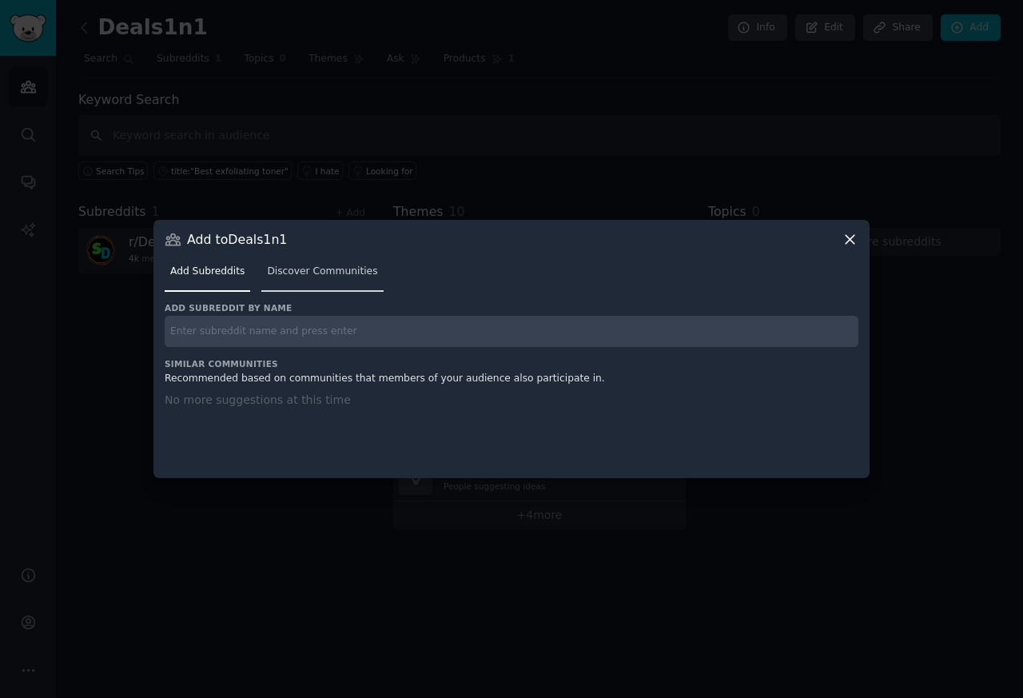
click at [285, 269] on span "Discover Communities" at bounding box center [322, 272] width 110 height 14
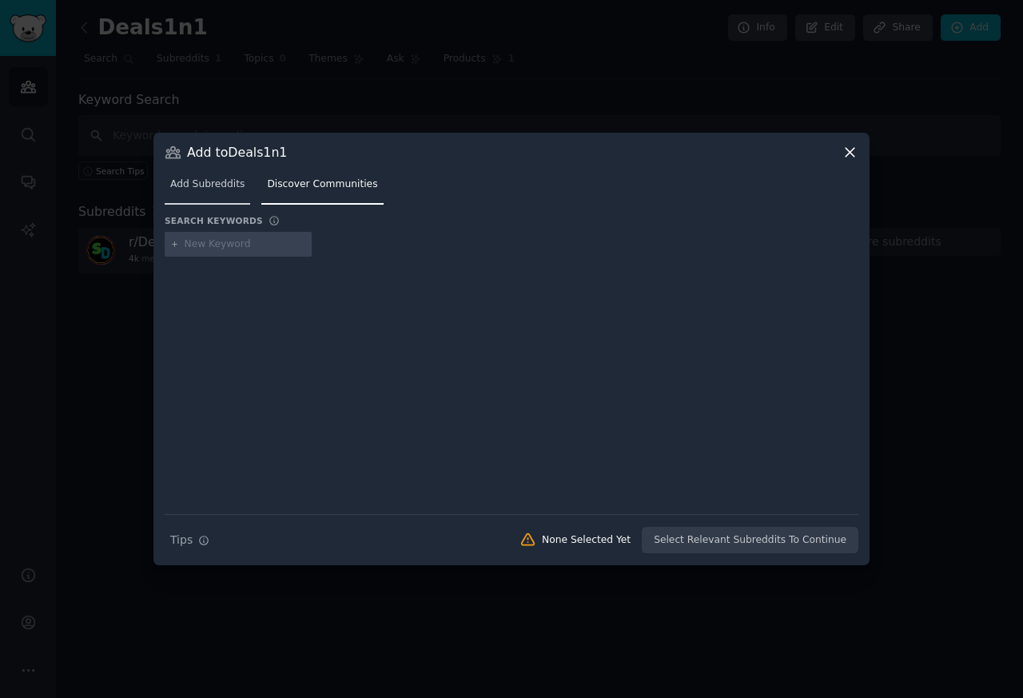
click at [217, 182] on span "Add Subreddits" at bounding box center [207, 184] width 74 height 14
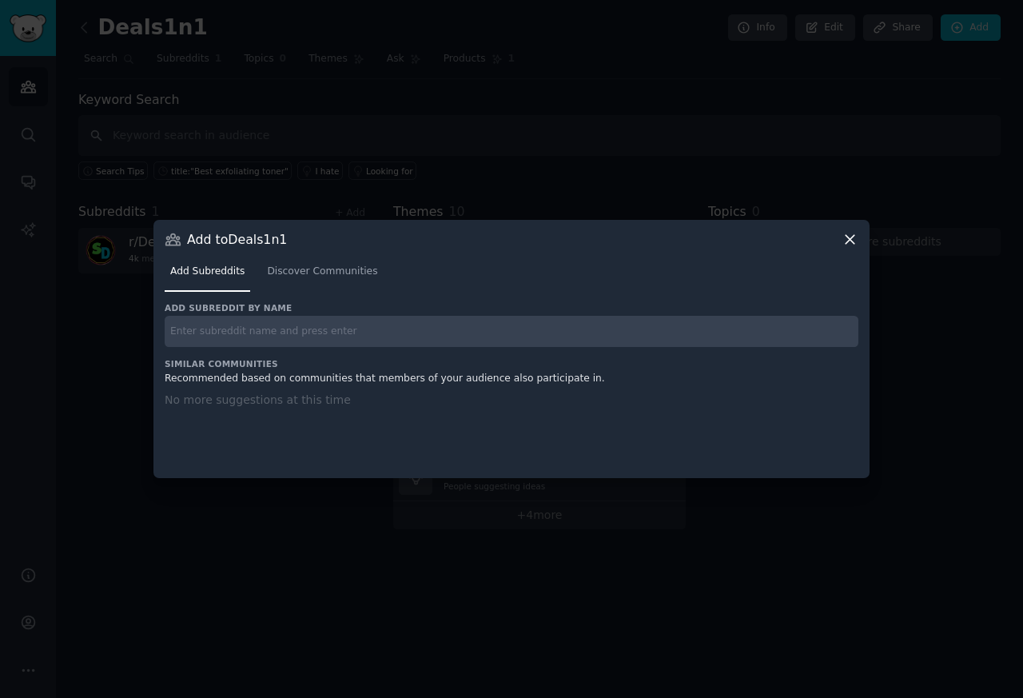
click at [265, 335] on input "text" at bounding box center [512, 331] width 694 height 31
paste input "inlinks"
type input "inlinks"
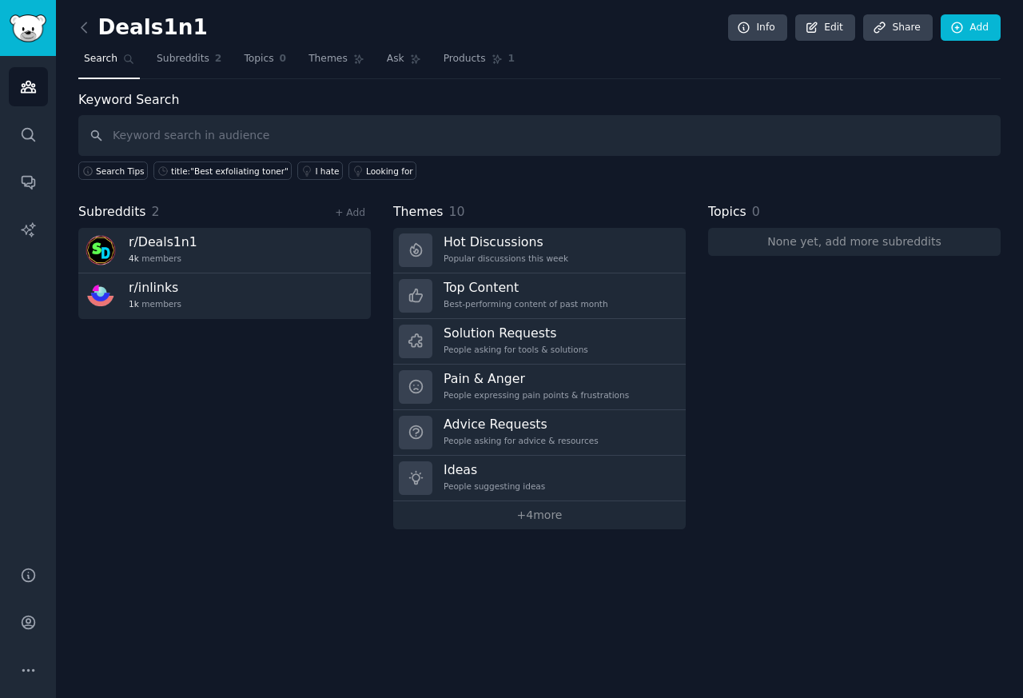
click at [306, 389] on div "Subreddits 2 + Add r/ Deals1n1 4k members r/ inlinks 1k members" at bounding box center [224, 365] width 293 height 327
click at [518, 520] on link "+ 4 more" at bounding box center [539, 515] width 293 height 28
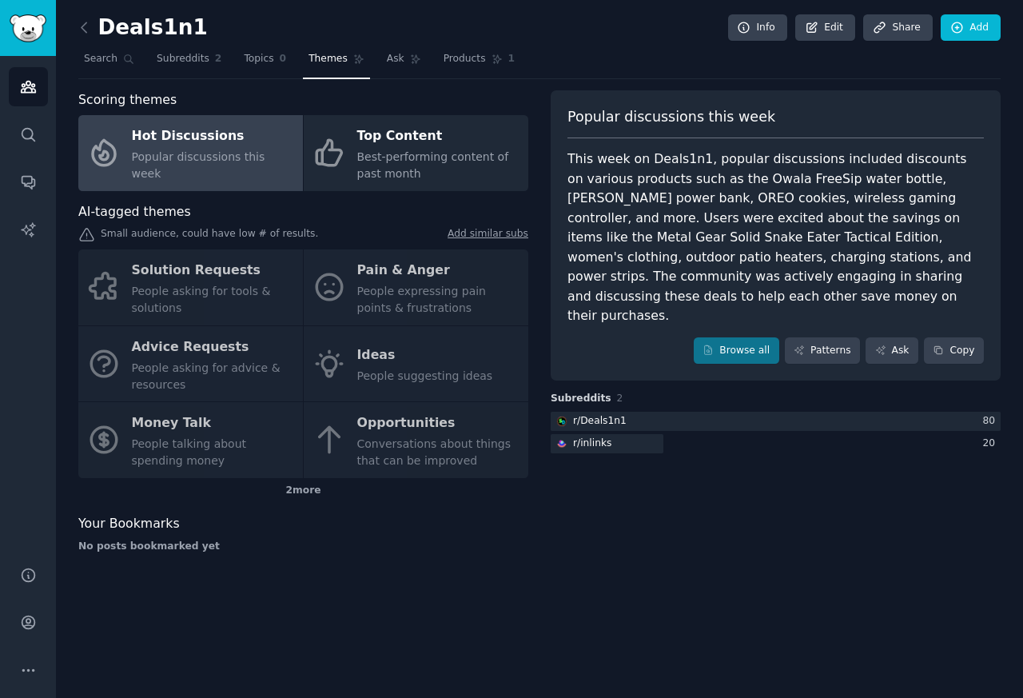
click at [766, 660] on div "Deals1n1 Info Edit Share Add Search Subreddits 2 Topics 0 Themes Ask Products 1…" at bounding box center [539, 349] width 967 height 698
click at [819, 26] on icon at bounding box center [812, 28] width 14 height 14
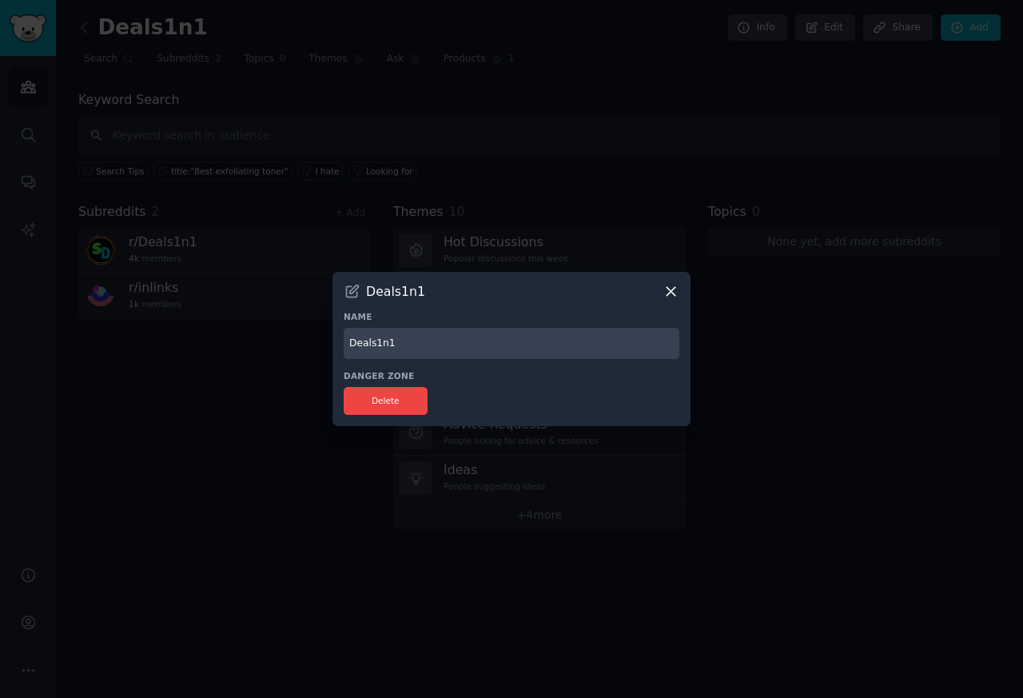
click at [672, 289] on icon at bounding box center [671, 291] width 17 height 17
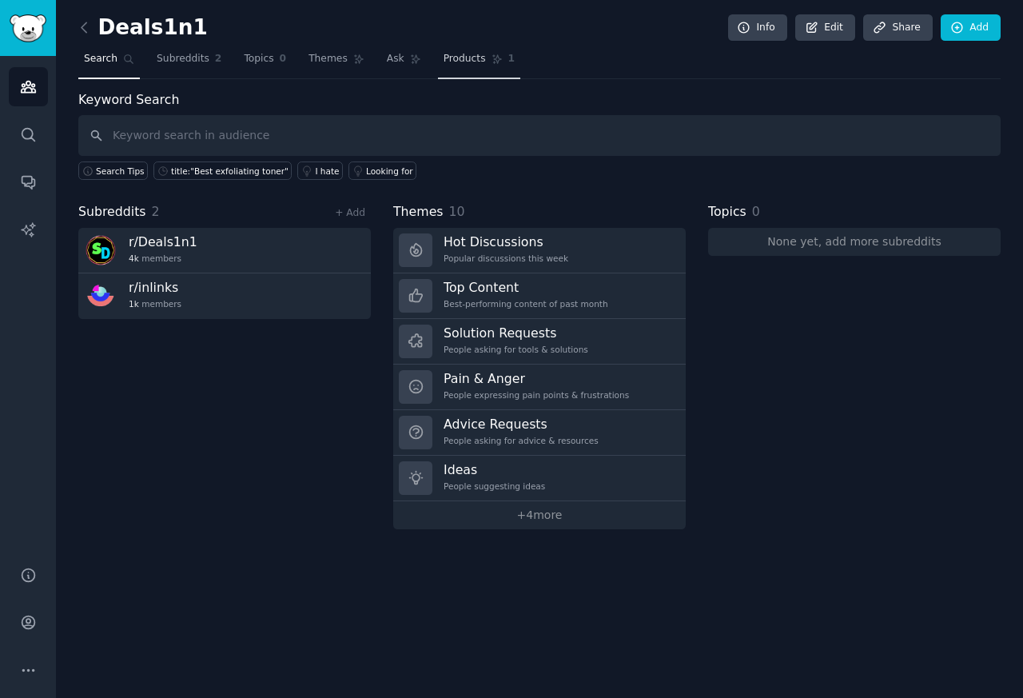
click at [450, 62] on span "Products" at bounding box center [465, 59] width 42 height 14
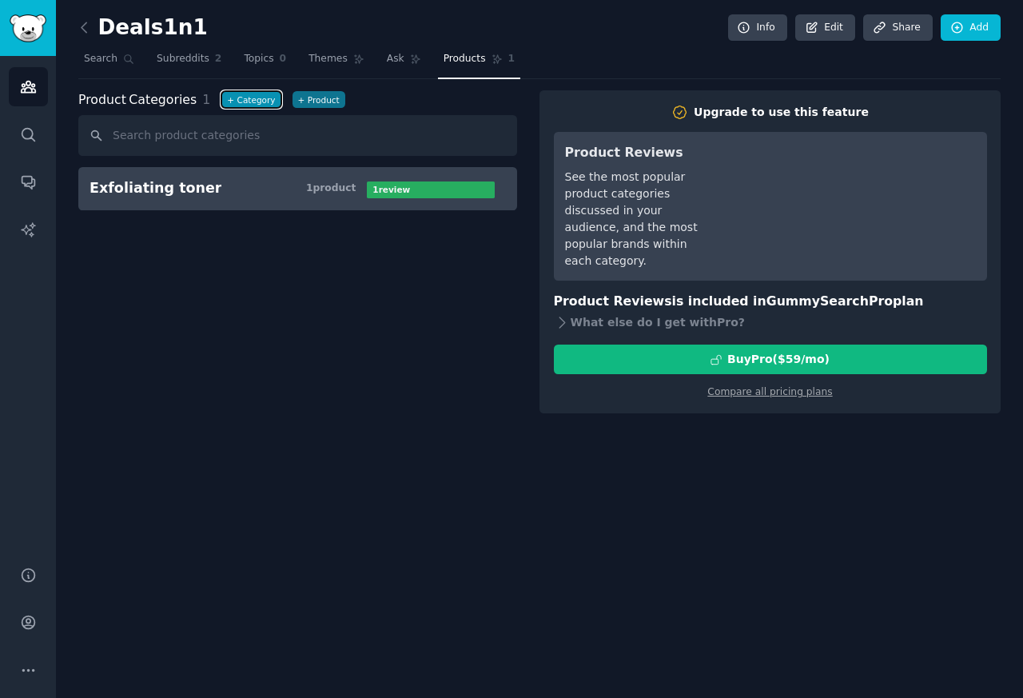
click at [229, 101] on button "+ Category" at bounding box center [250, 99] width 59 height 17
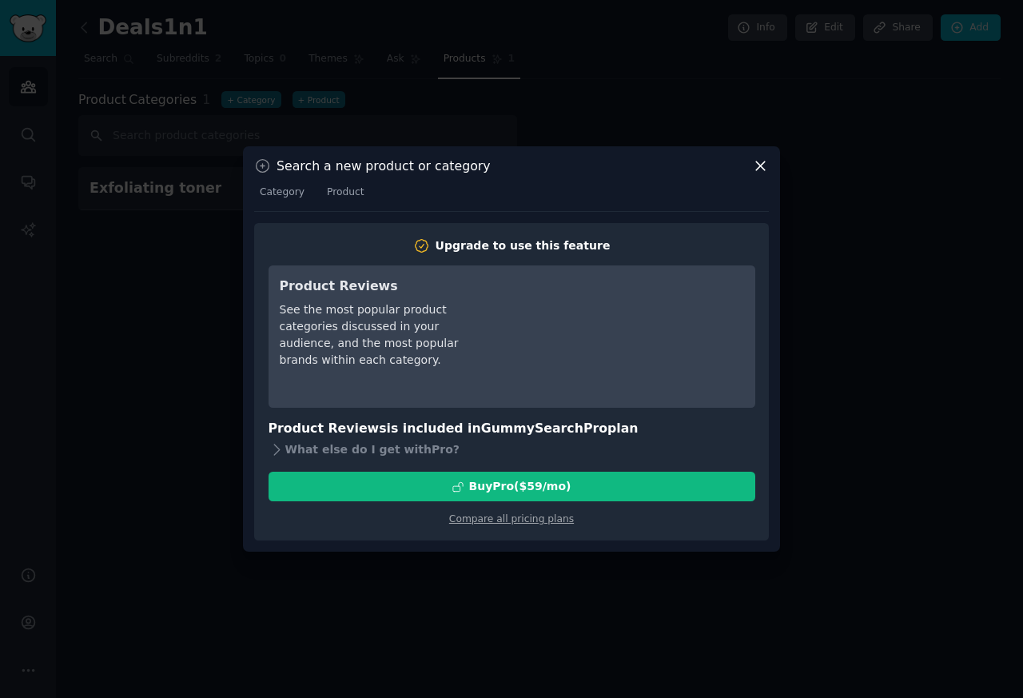
click at [771, 165] on div "Search a new product or category Category Product Upgrade to use this feature P…" at bounding box center [511, 349] width 537 height 406
click at [764, 165] on icon at bounding box center [760, 165] width 17 height 17
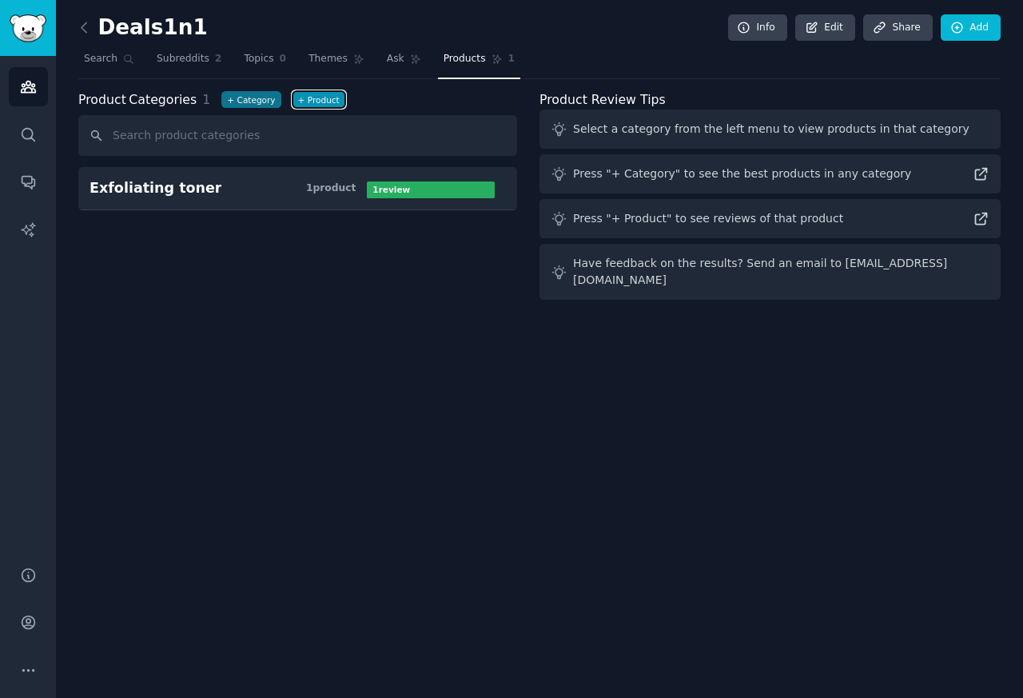
click at [301, 103] on button "+ Product" at bounding box center [319, 99] width 53 height 17
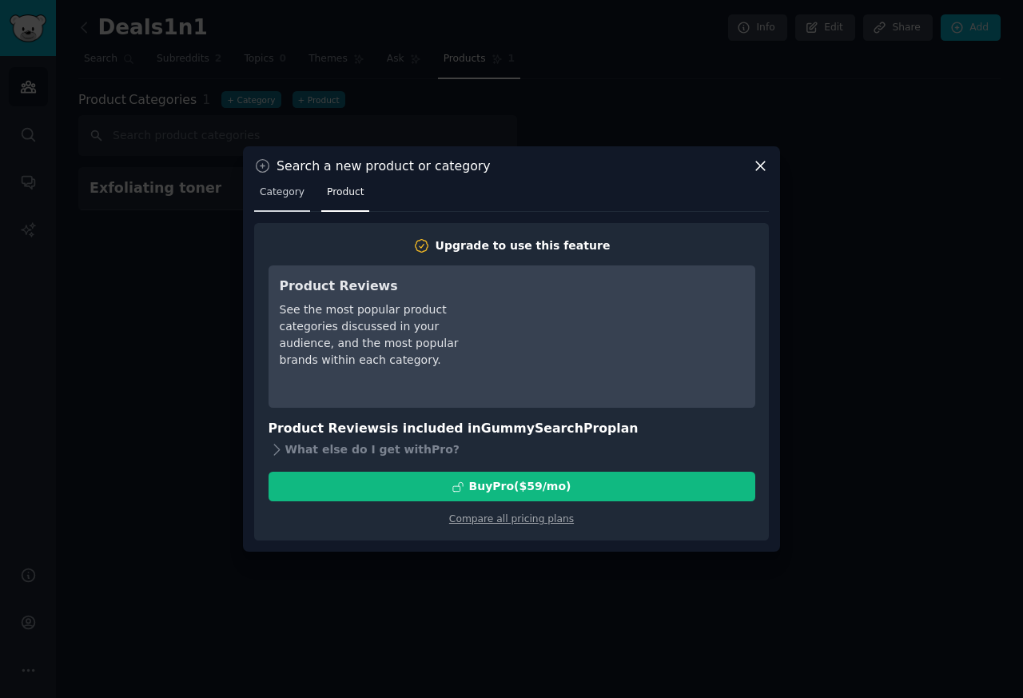
click at [275, 188] on span "Category" at bounding box center [282, 192] width 45 height 14
click at [263, 166] on icon at bounding box center [263, 165] width 13 height 13
click at [759, 171] on icon at bounding box center [760, 165] width 17 height 17
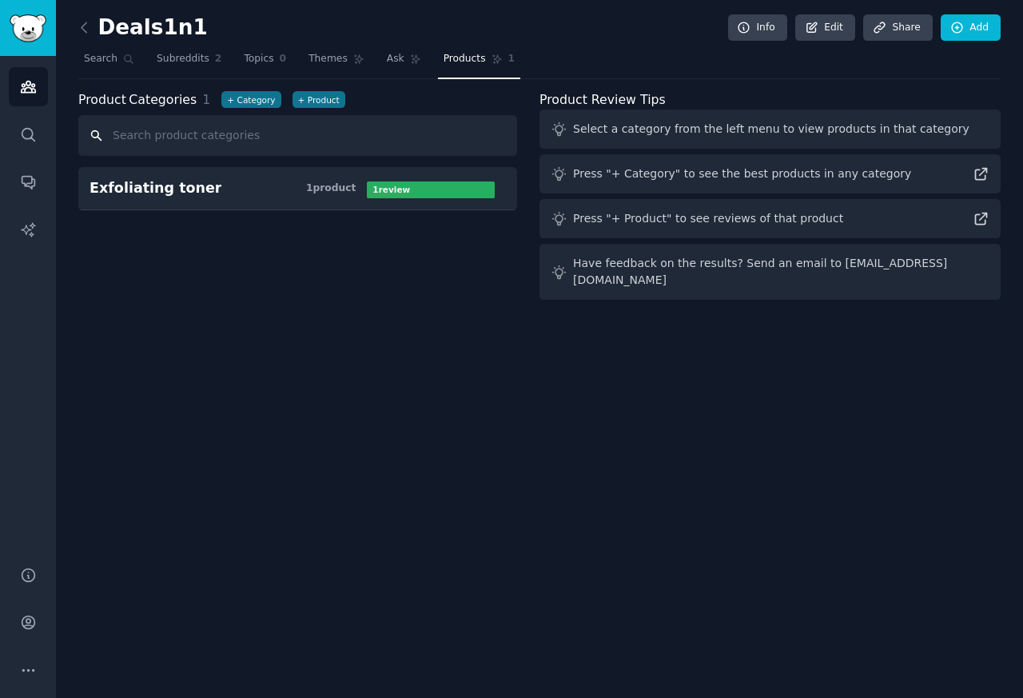
drag, startPoint x: 185, startPoint y: 144, endPoint x: 194, endPoint y: 138, distance: 10.4
click at [186, 144] on input "text" at bounding box center [297, 135] width 439 height 41
click at [200, 135] on input "text" at bounding box center [297, 135] width 439 height 41
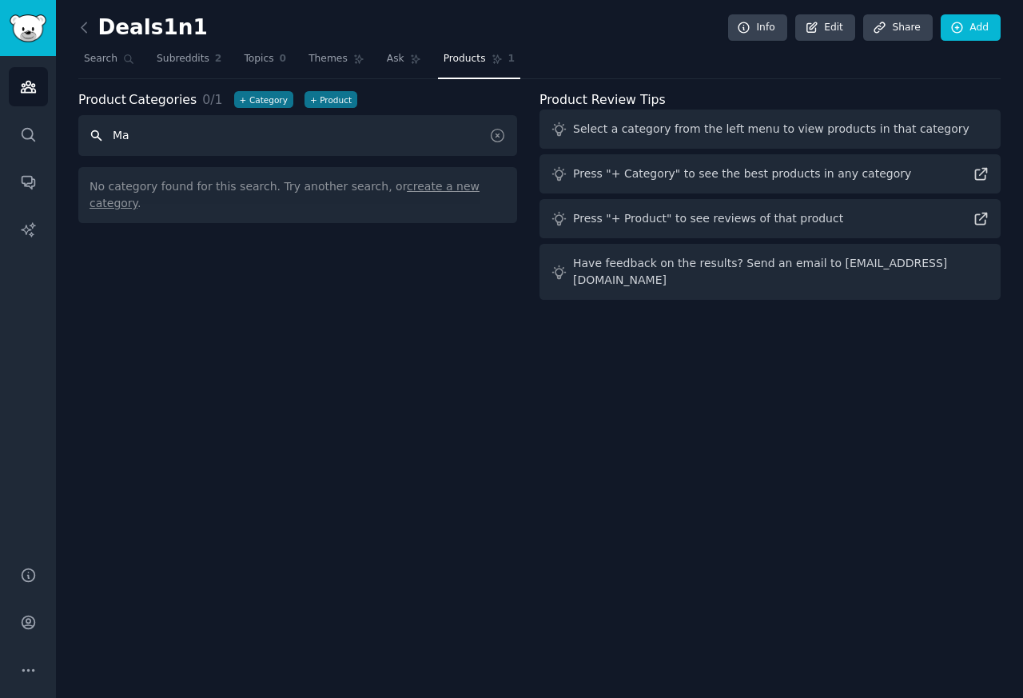
type input "M"
type input "Deals"
click at [989, 176] on icon at bounding box center [981, 173] width 17 height 17
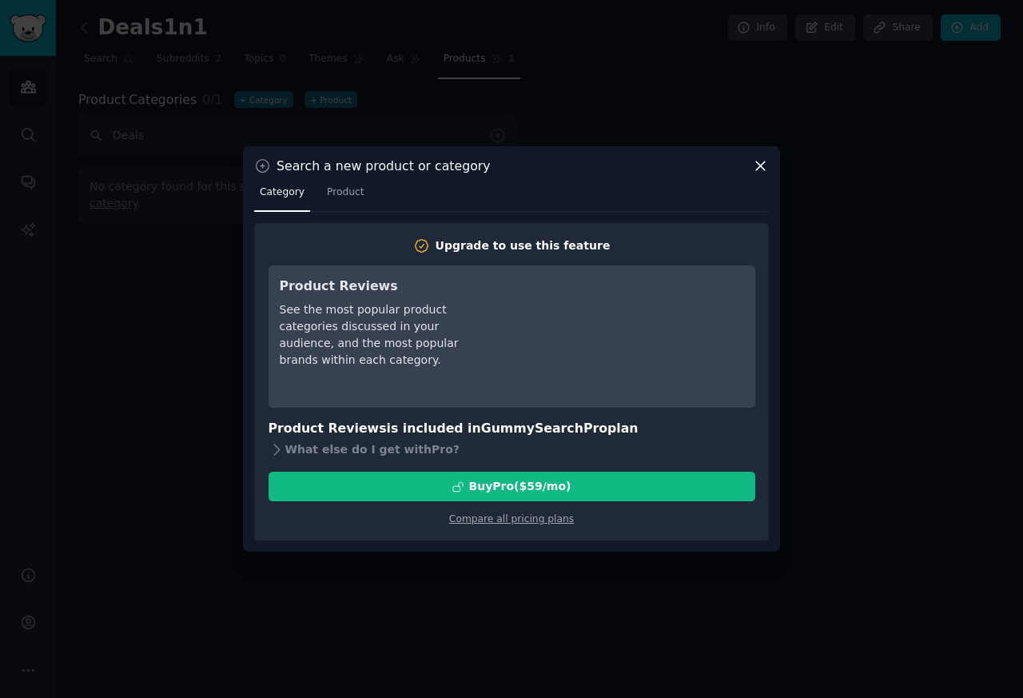
click at [756, 161] on icon at bounding box center [760, 165] width 9 height 9
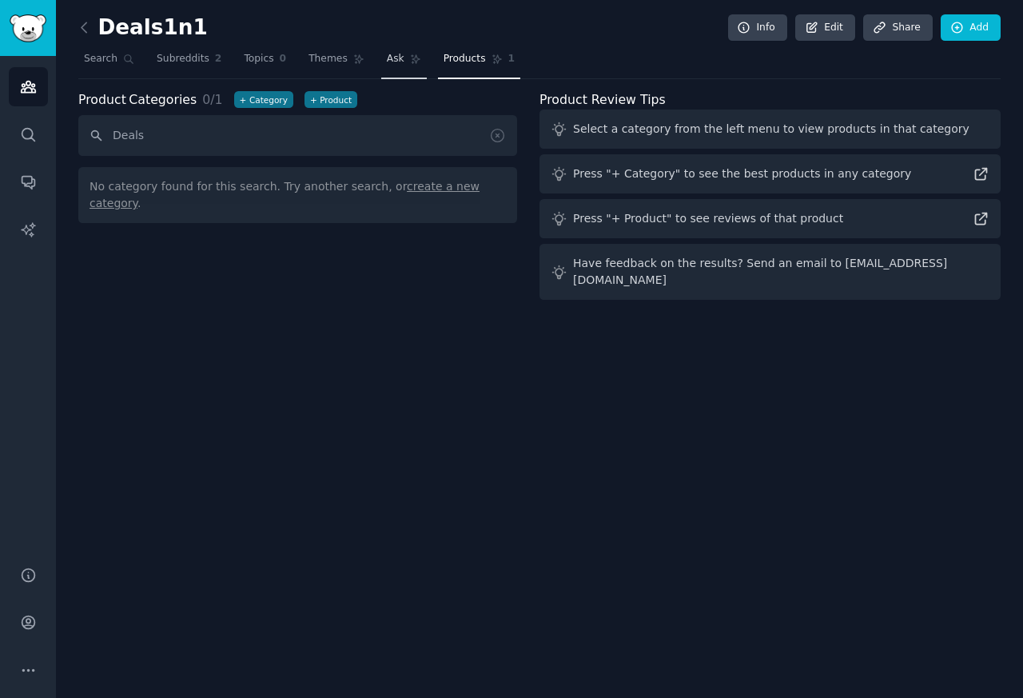
click at [387, 62] on span "Ask" at bounding box center [396, 59] width 18 height 14
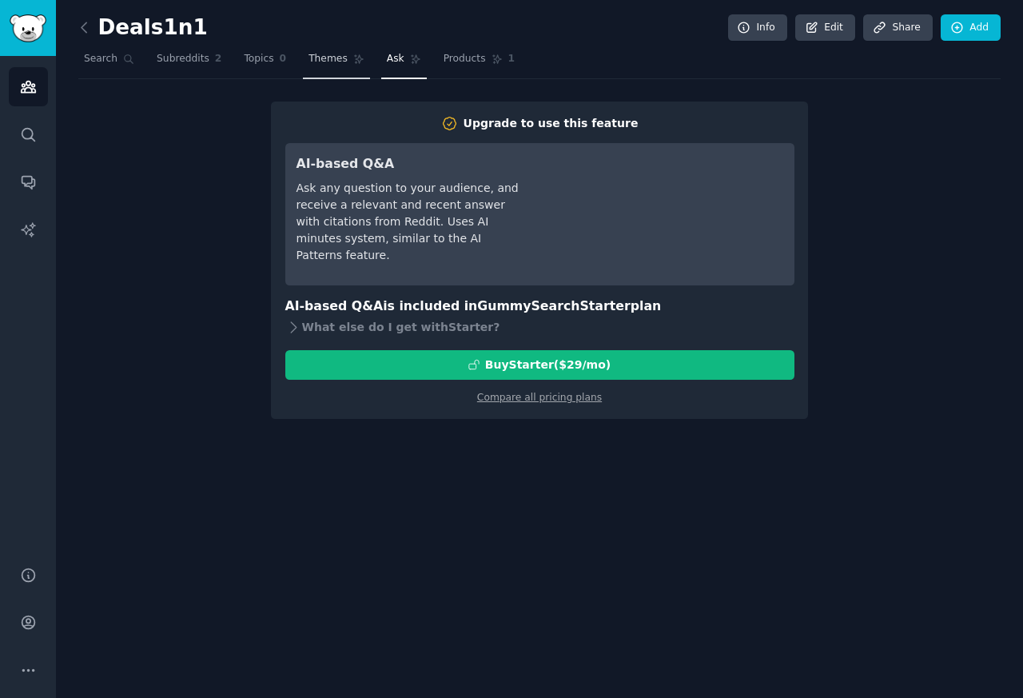
click at [320, 64] on span "Themes" at bounding box center [328, 59] width 39 height 14
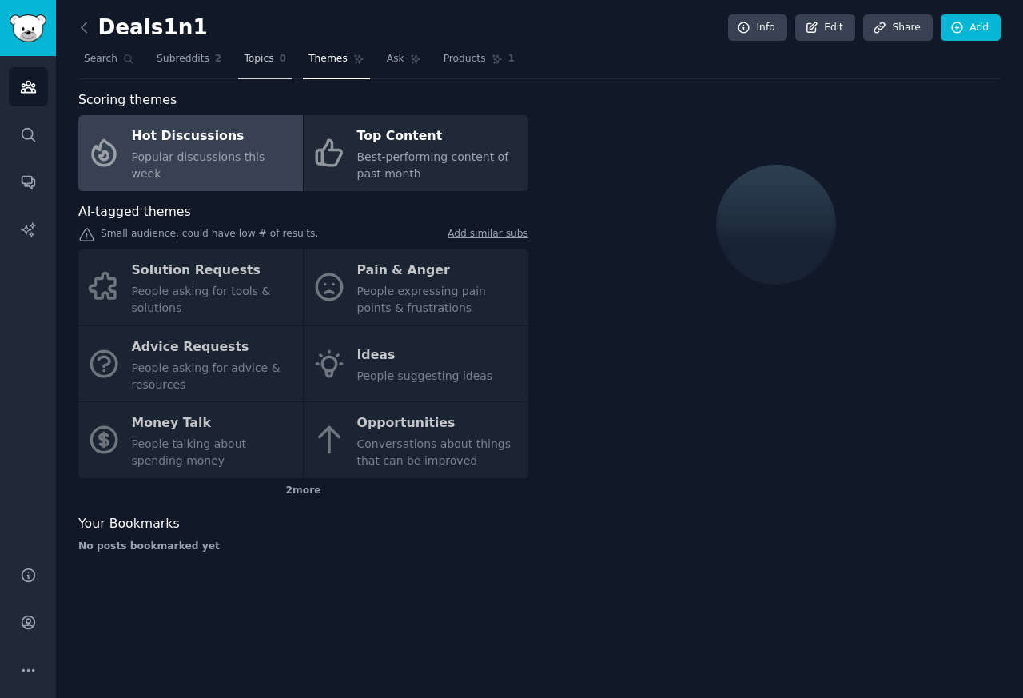
click at [268, 67] on link "Topics 0" at bounding box center [265, 62] width 54 height 33
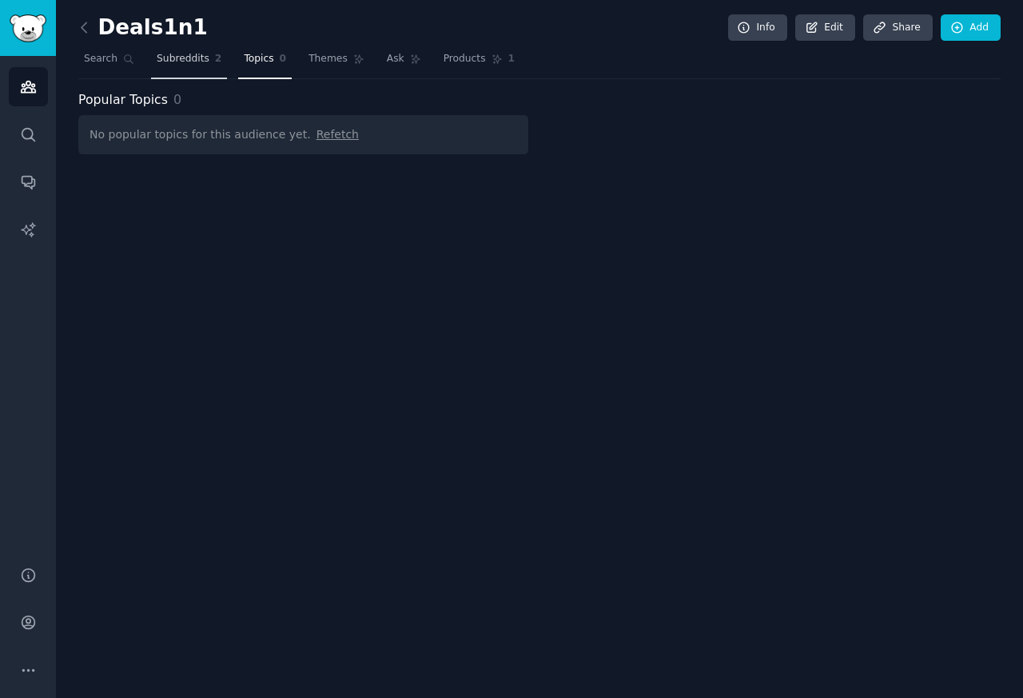
click at [197, 54] on span "Subreddits" at bounding box center [183, 59] width 53 height 14
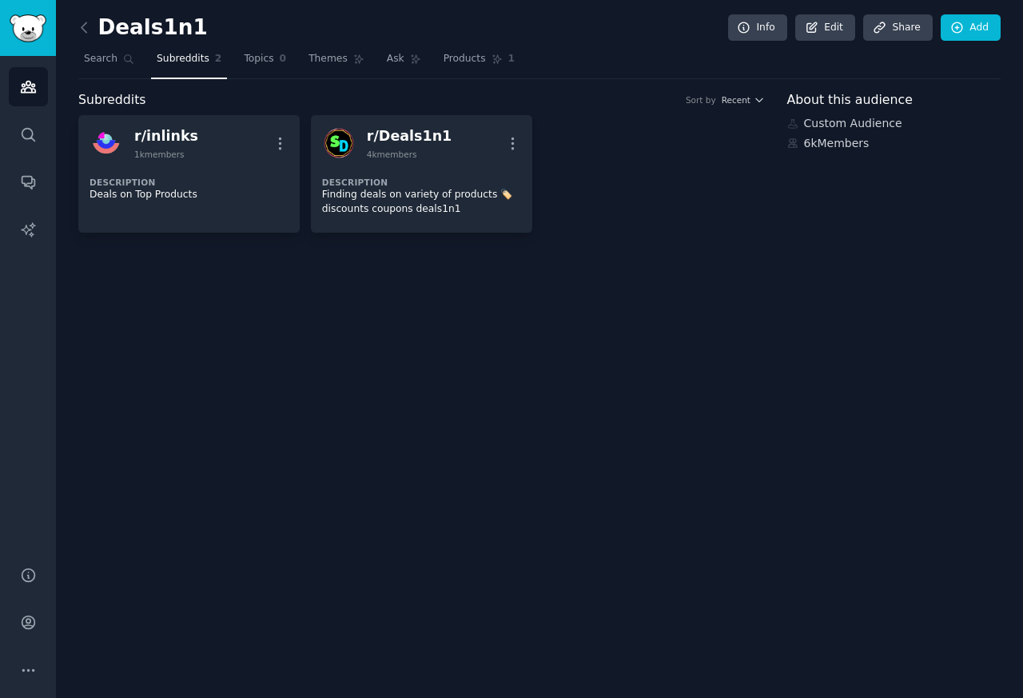
click at [647, 182] on div "r/ inlinks 1k members More Description Deals on Top Products r/ Deals1n1 4k mem…" at bounding box center [421, 174] width 687 height 118
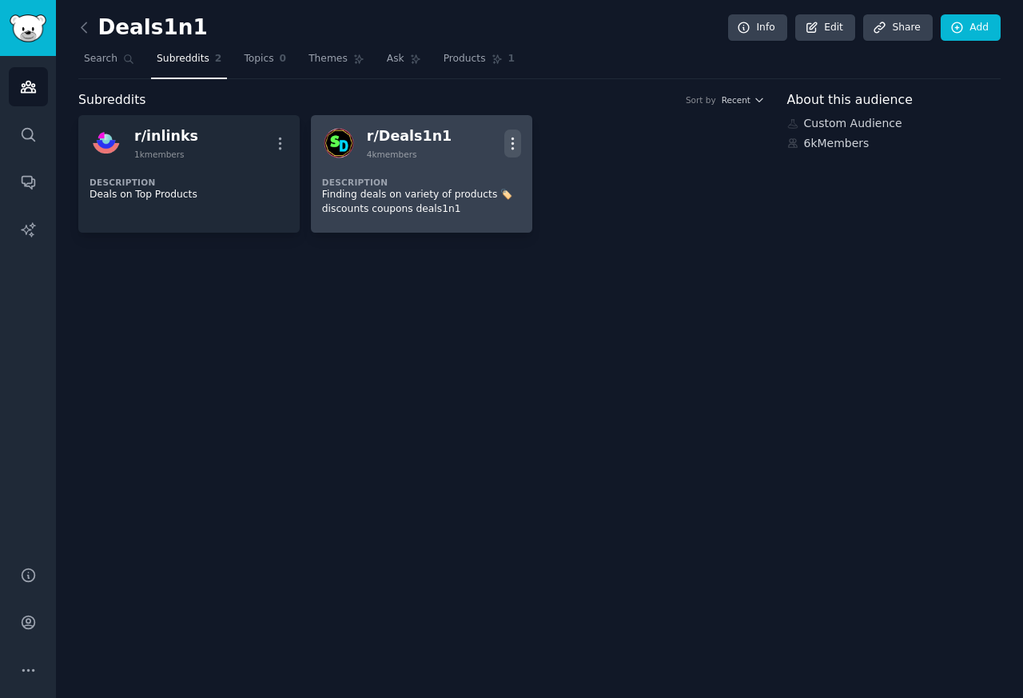
click at [512, 141] on icon "button" at bounding box center [512, 143] width 17 height 17
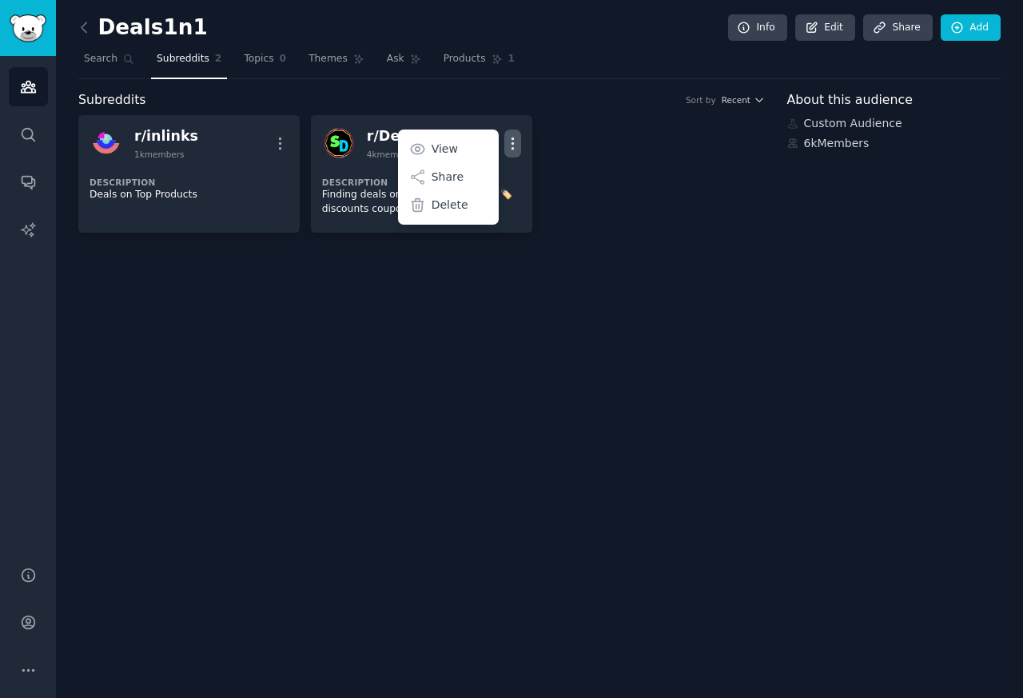
drag, startPoint x: 637, startPoint y: 177, endPoint x: 615, endPoint y: 177, distance: 21.6
click at [636, 177] on div "r/ inlinks 1k members More Description Deals on Top Products r/ Deals1n1 4k mem…" at bounding box center [421, 174] width 687 height 118
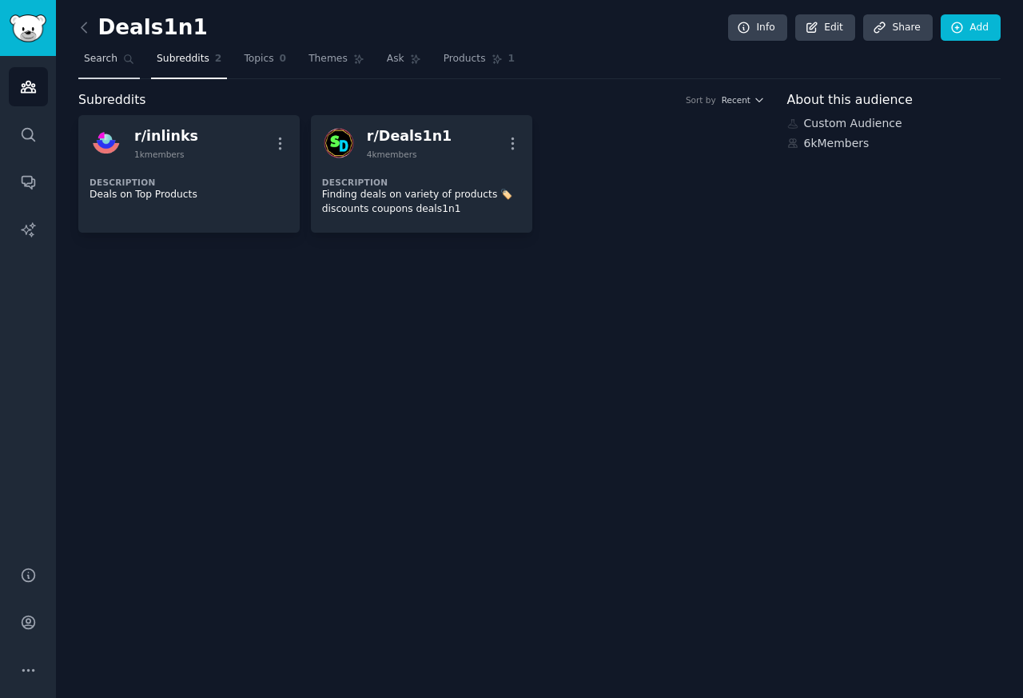
click at [106, 58] on span "Search" at bounding box center [101, 59] width 34 height 14
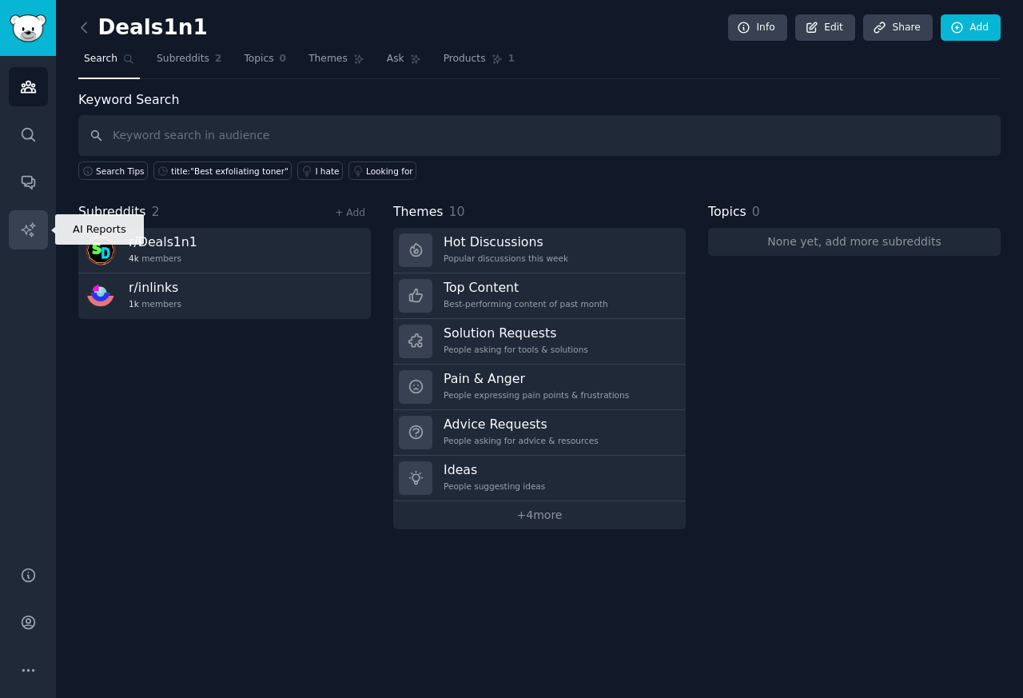
click at [36, 233] on icon "Sidebar" at bounding box center [28, 229] width 17 height 17
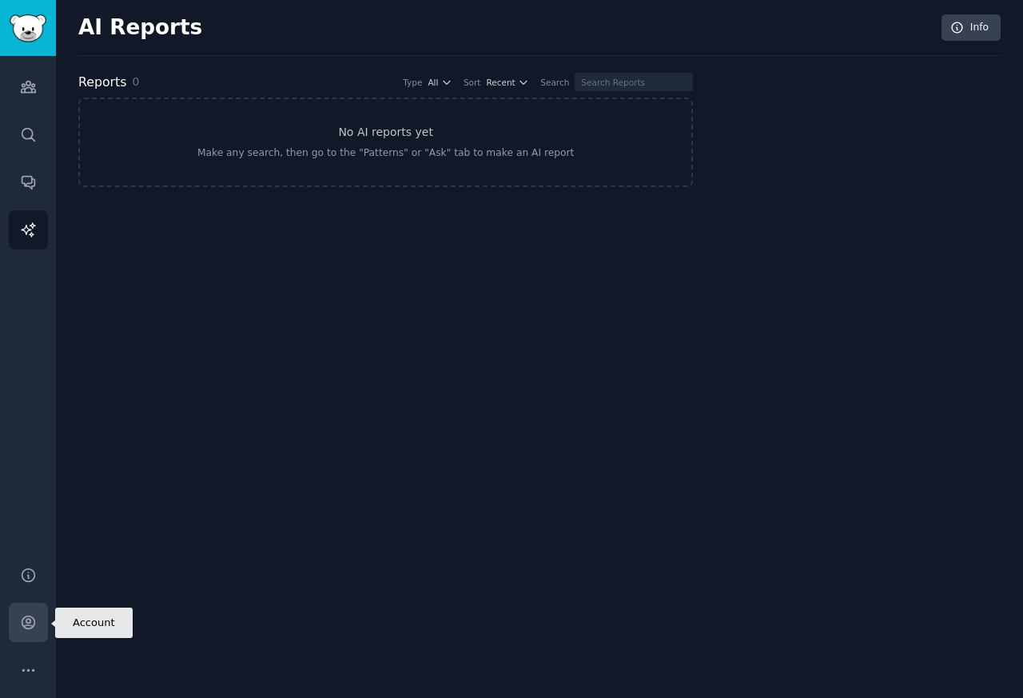
click at [34, 619] on icon "Sidebar" at bounding box center [28, 622] width 13 height 13
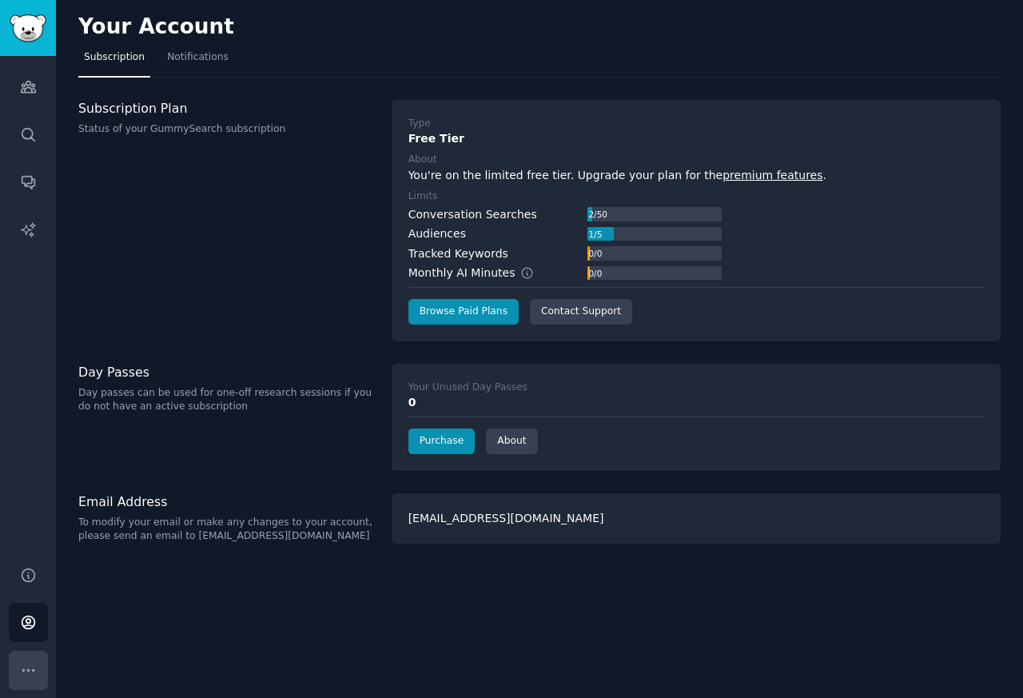
click at [32, 667] on icon "Sidebar" at bounding box center [28, 670] width 17 height 17
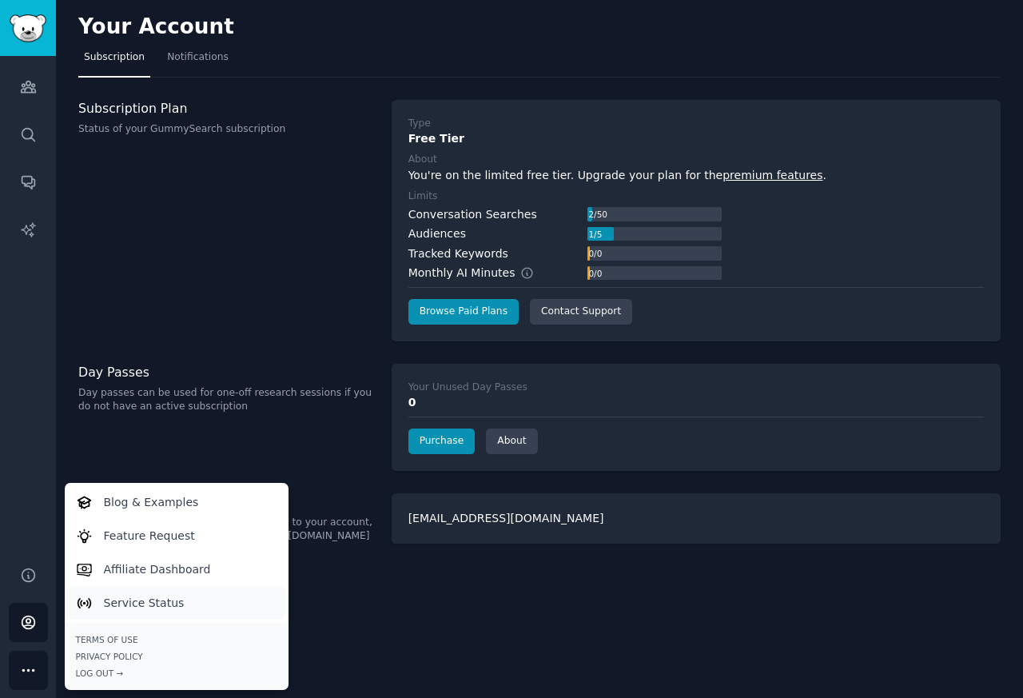
click at [161, 604] on p "Service Status" at bounding box center [144, 603] width 81 height 17
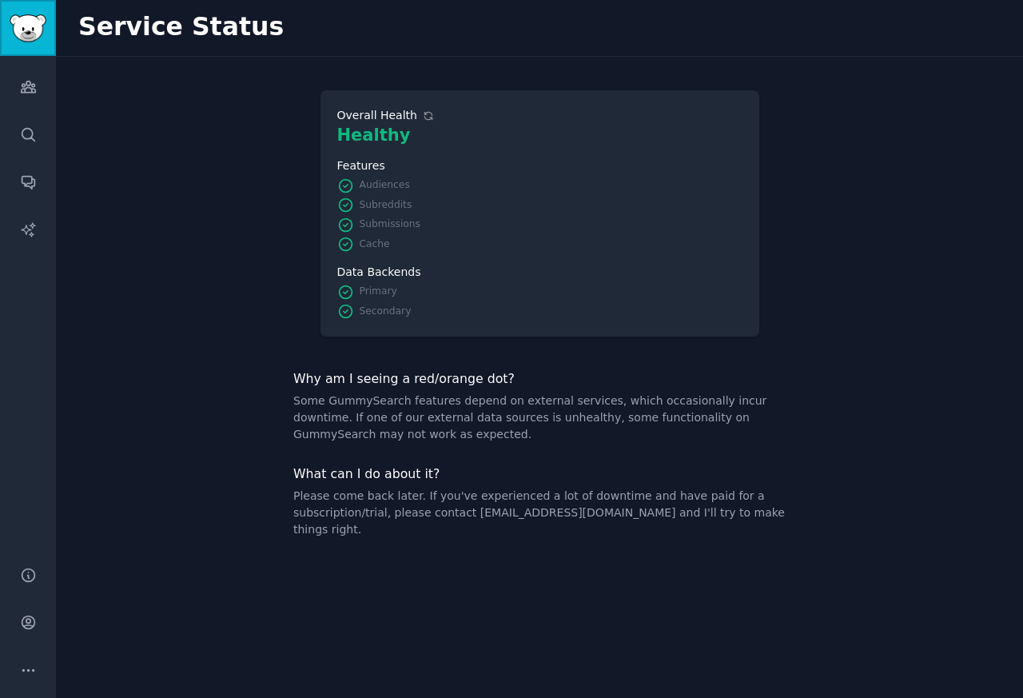
click at [26, 23] on img "Sidebar" at bounding box center [28, 28] width 37 height 28
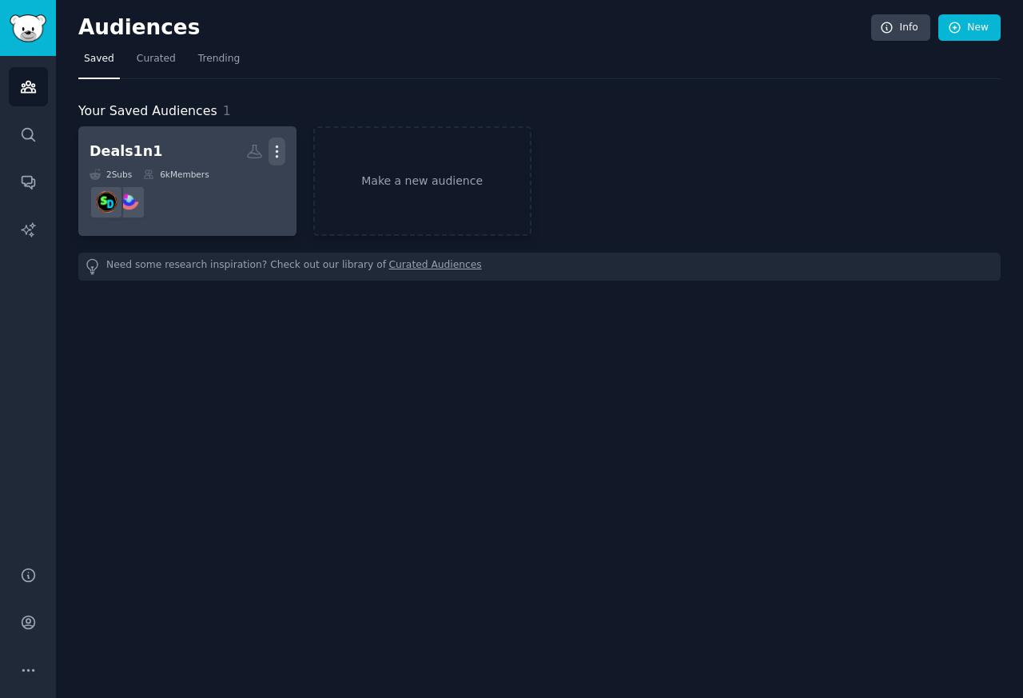
click at [277, 153] on icon "button" at bounding box center [277, 151] width 17 height 17
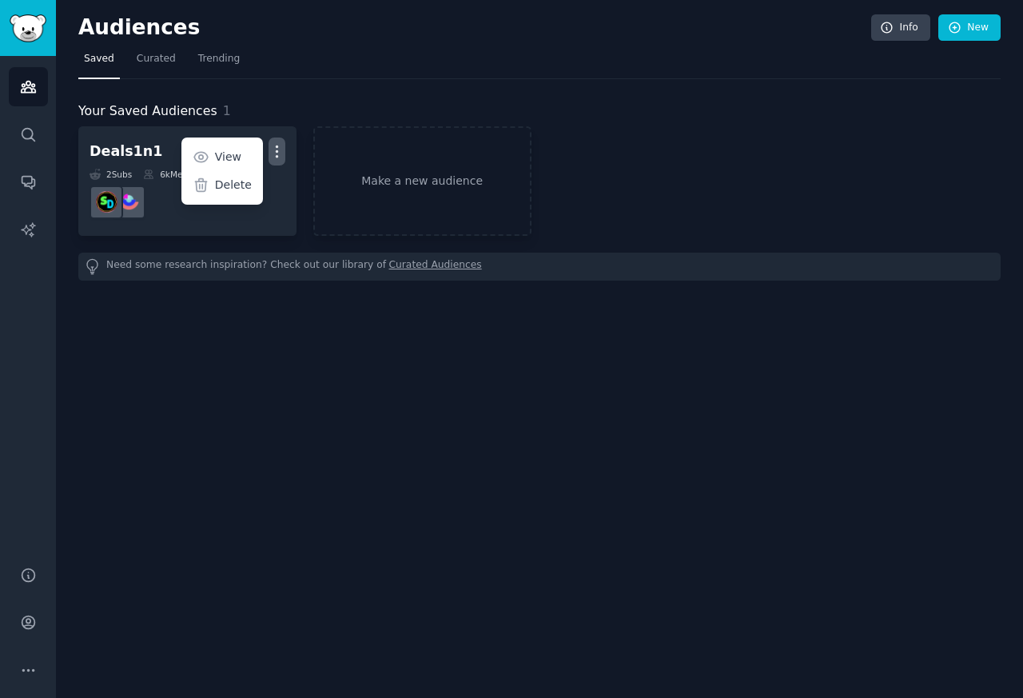
click at [284, 100] on div "Your Saved Audiences 1 Deals1n1 More View Delete 2 Sub s 6k Members Make a new …" at bounding box center [539, 179] width 922 height 201
click at [155, 63] on span "Curated" at bounding box center [156, 59] width 39 height 14
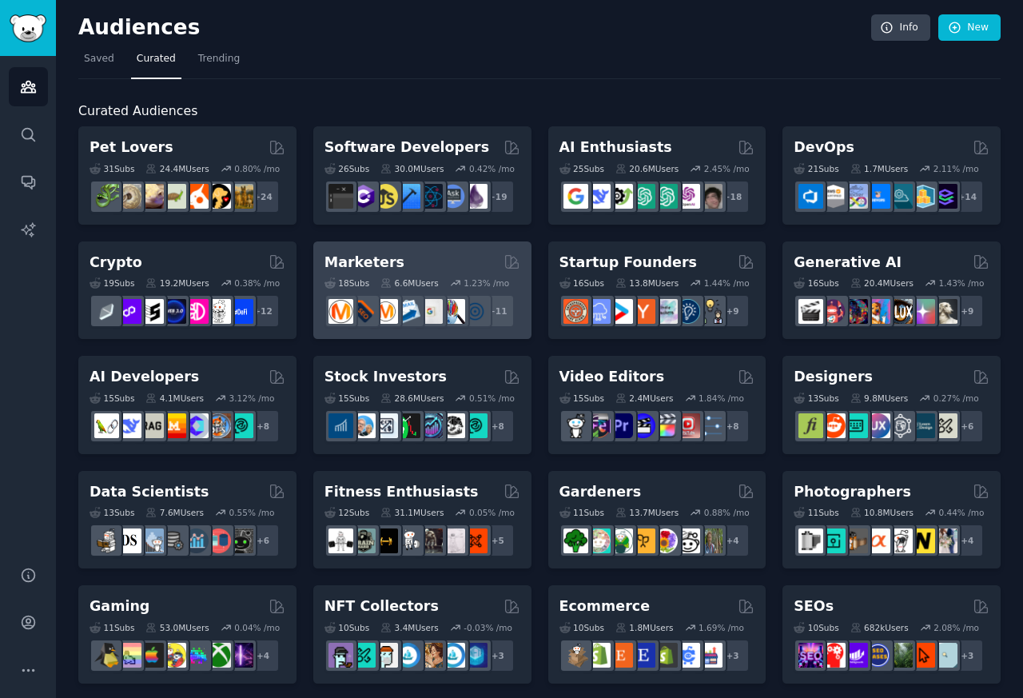
click at [424, 260] on div "Marketers" at bounding box center [423, 263] width 196 height 20
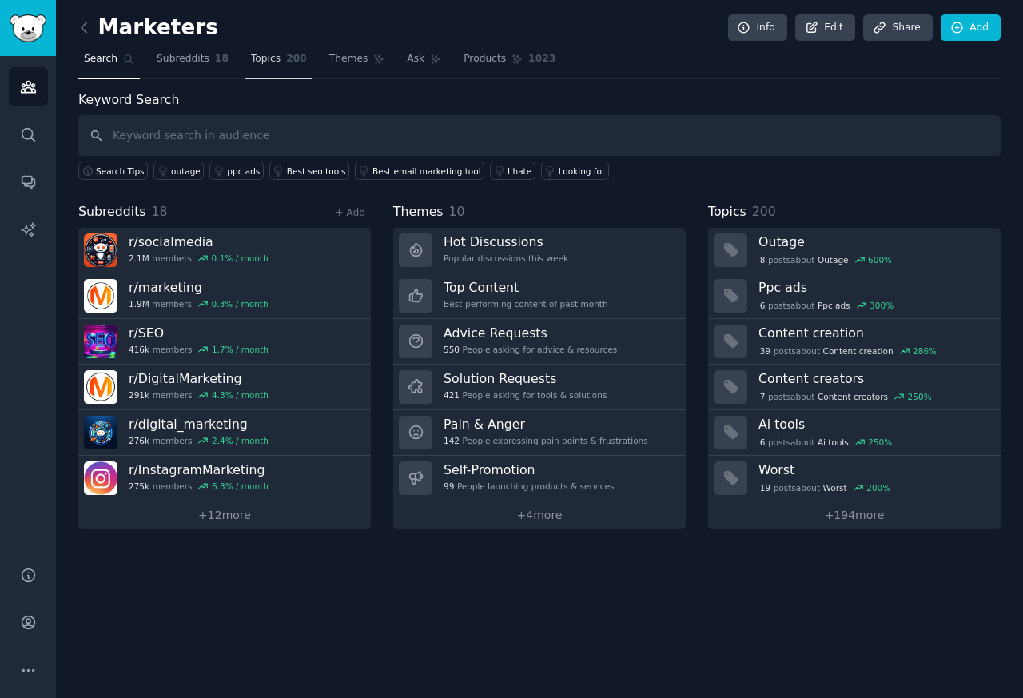
click at [279, 70] on link "Topics 200" at bounding box center [278, 62] width 67 height 33
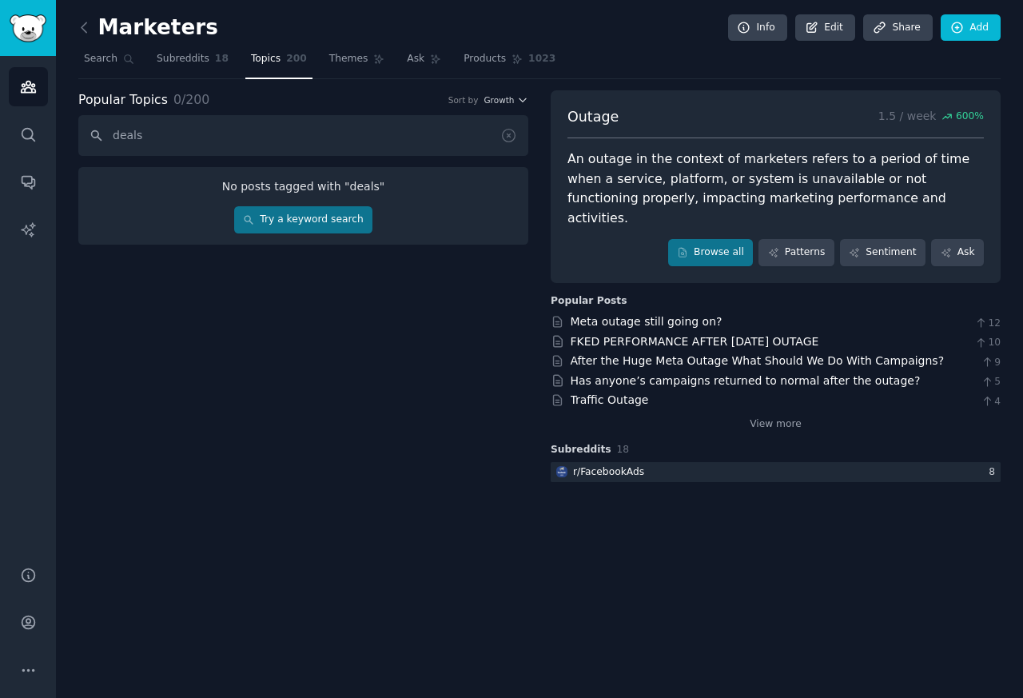
type input "deals"
click at [343, 225] on link "Try a keyword search" at bounding box center [303, 219] width 138 height 27
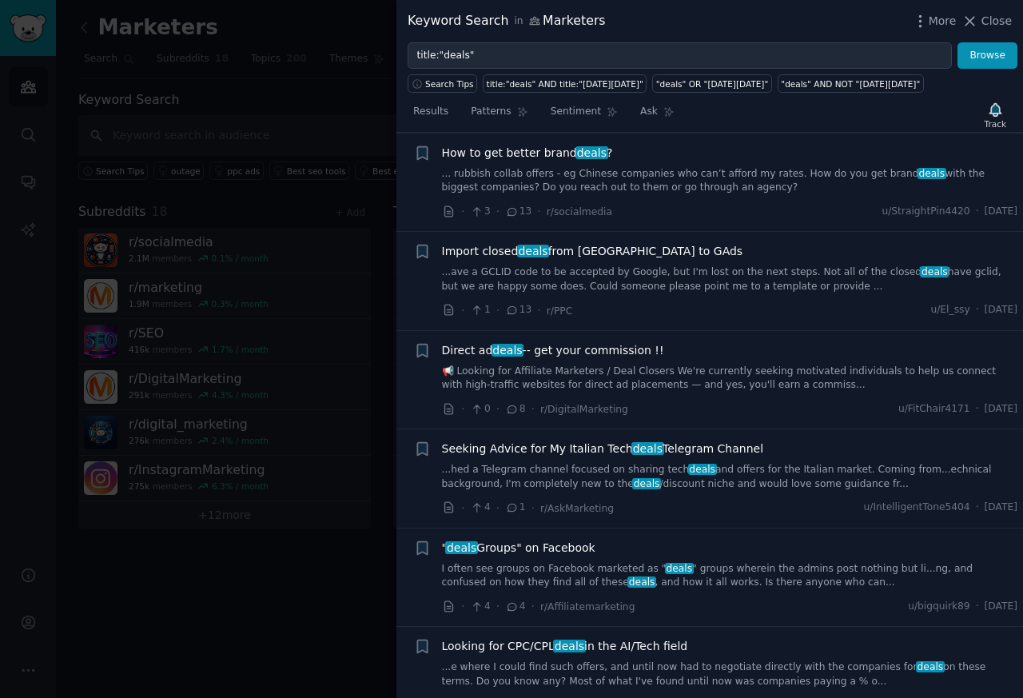
scroll to position [364, 0]
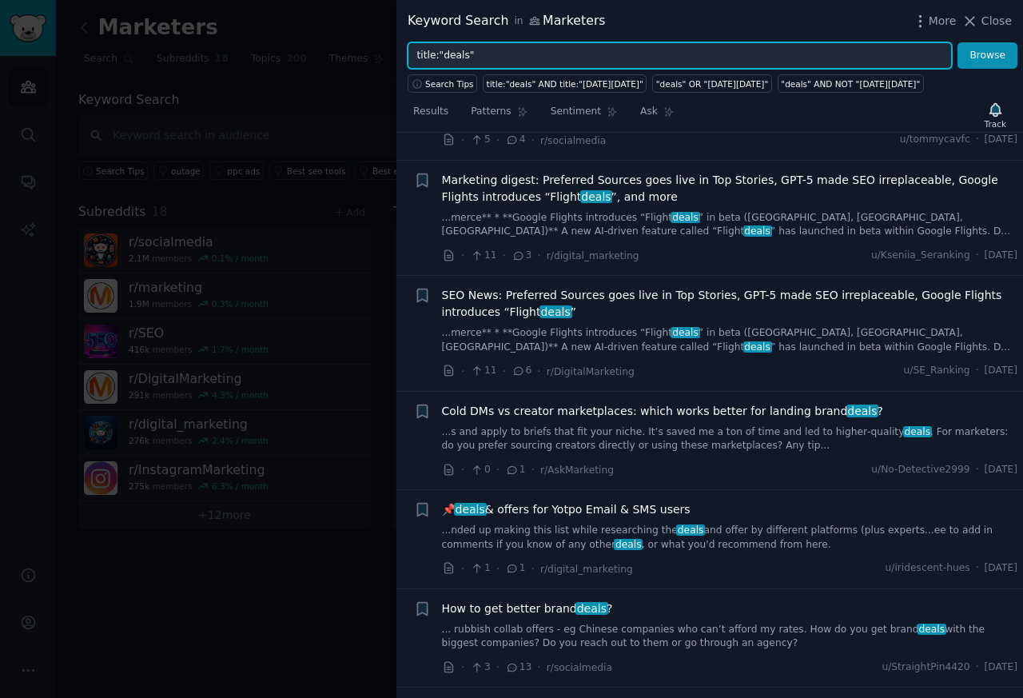
click at [492, 46] on input "title:"deals"" at bounding box center [680, 55] width 544 height 27
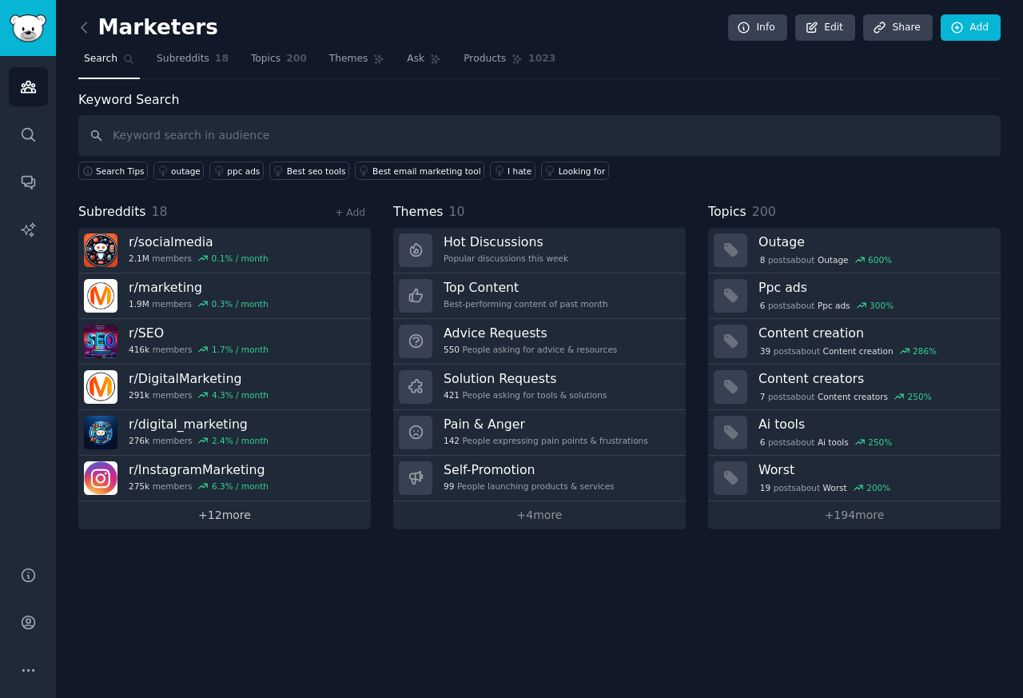
click at [243, 519] on link "+ 12 more" at bounding box center [224, 515] width 293 height 28
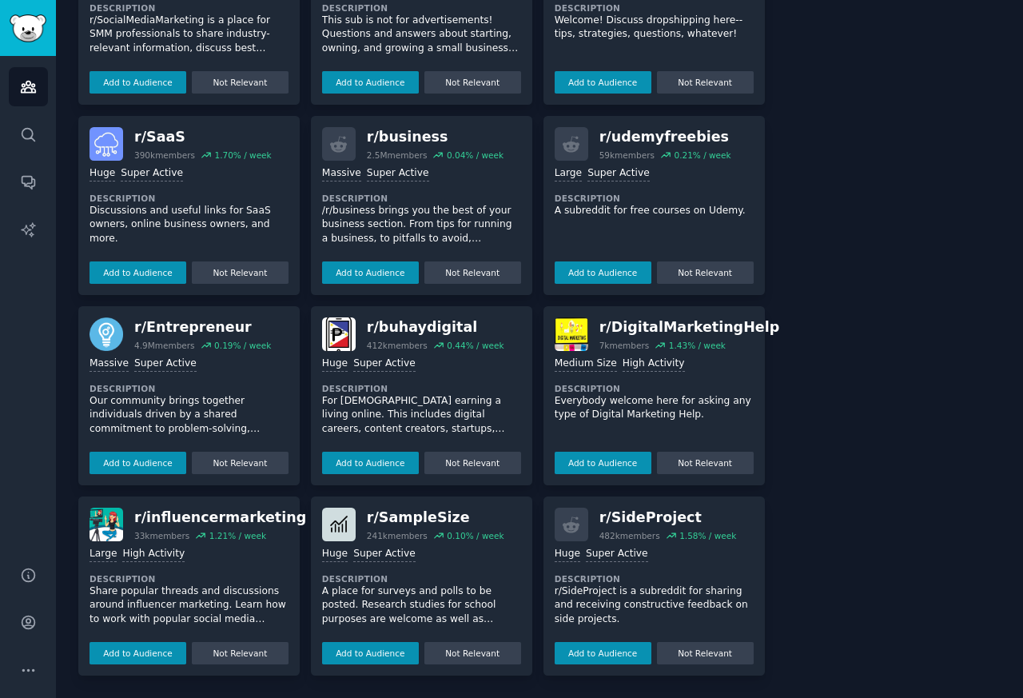
scroll to position [1173, 0]
click at [136, 473] on button "Add to Audience" at bounding box center [138, 463] width 97 height 22
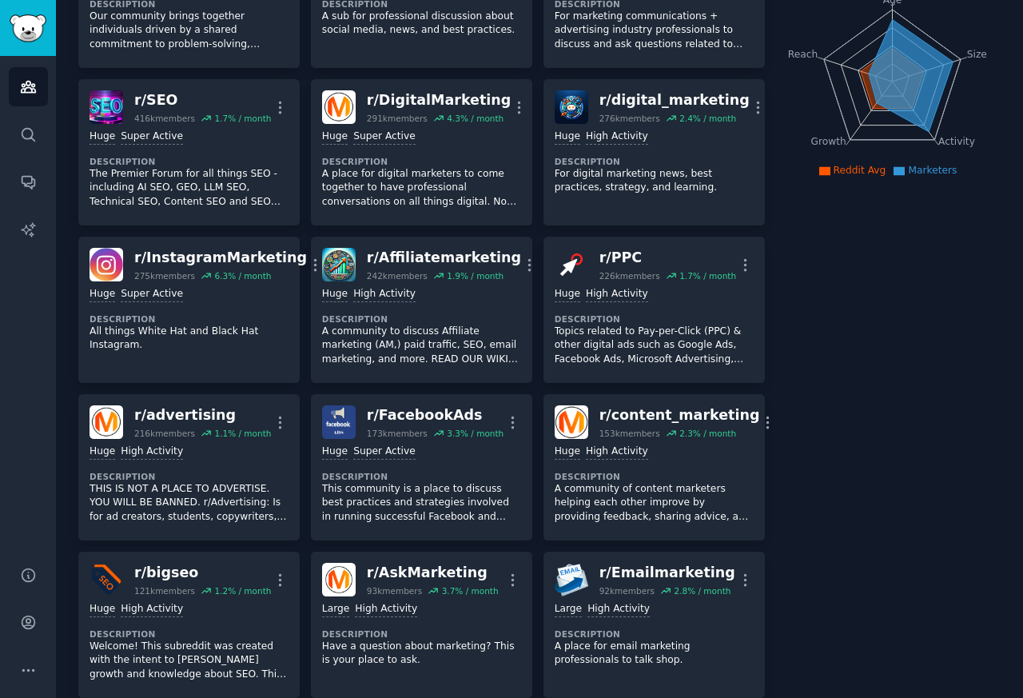
scroll to position [0, 0]
